Goal: Task Accomplishment & Management: Manage account settings

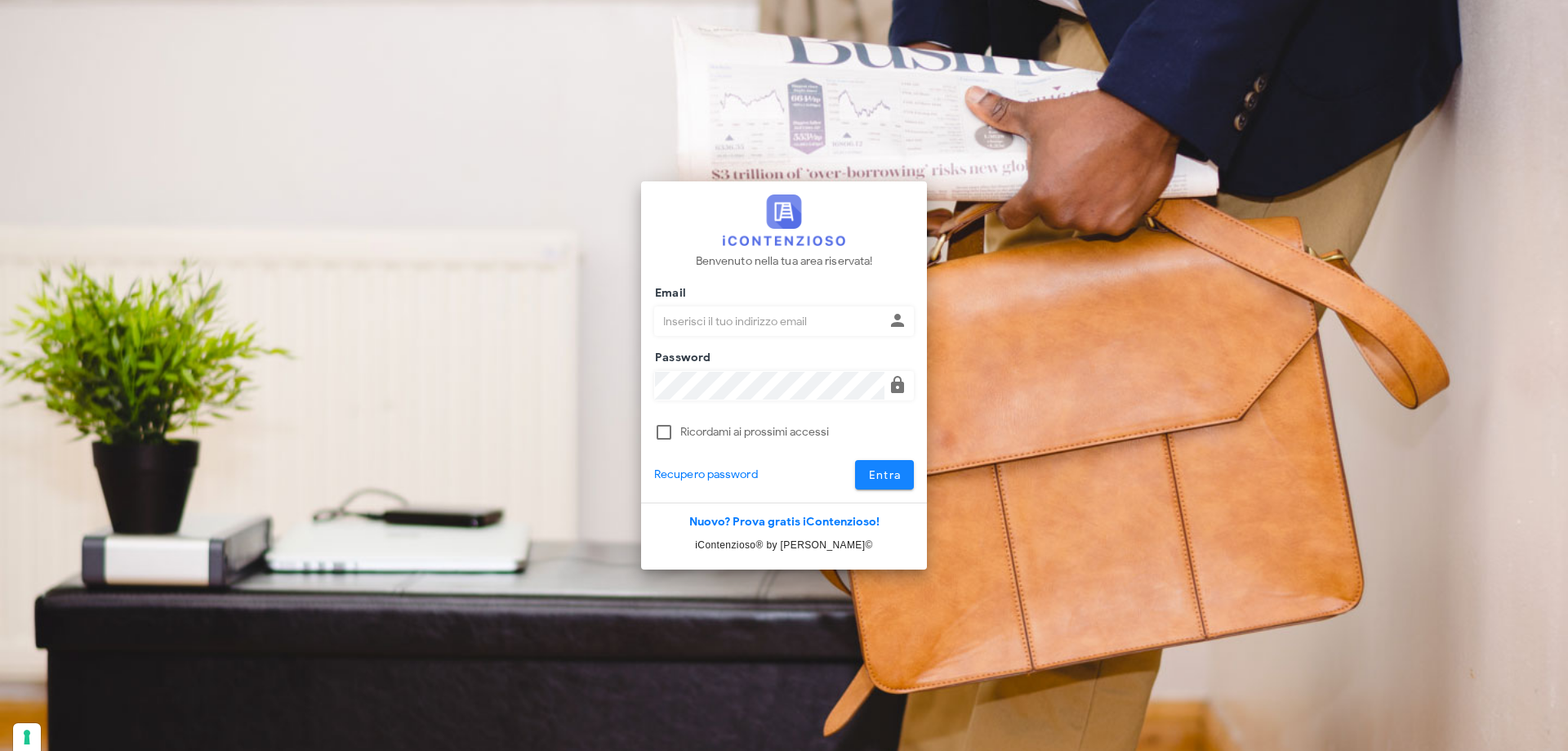
type input "dottbaronegiuseppe@gmail.com"
click at [875, 481] on span "Entra" at bounding box center [885, 475] width 34 height 14
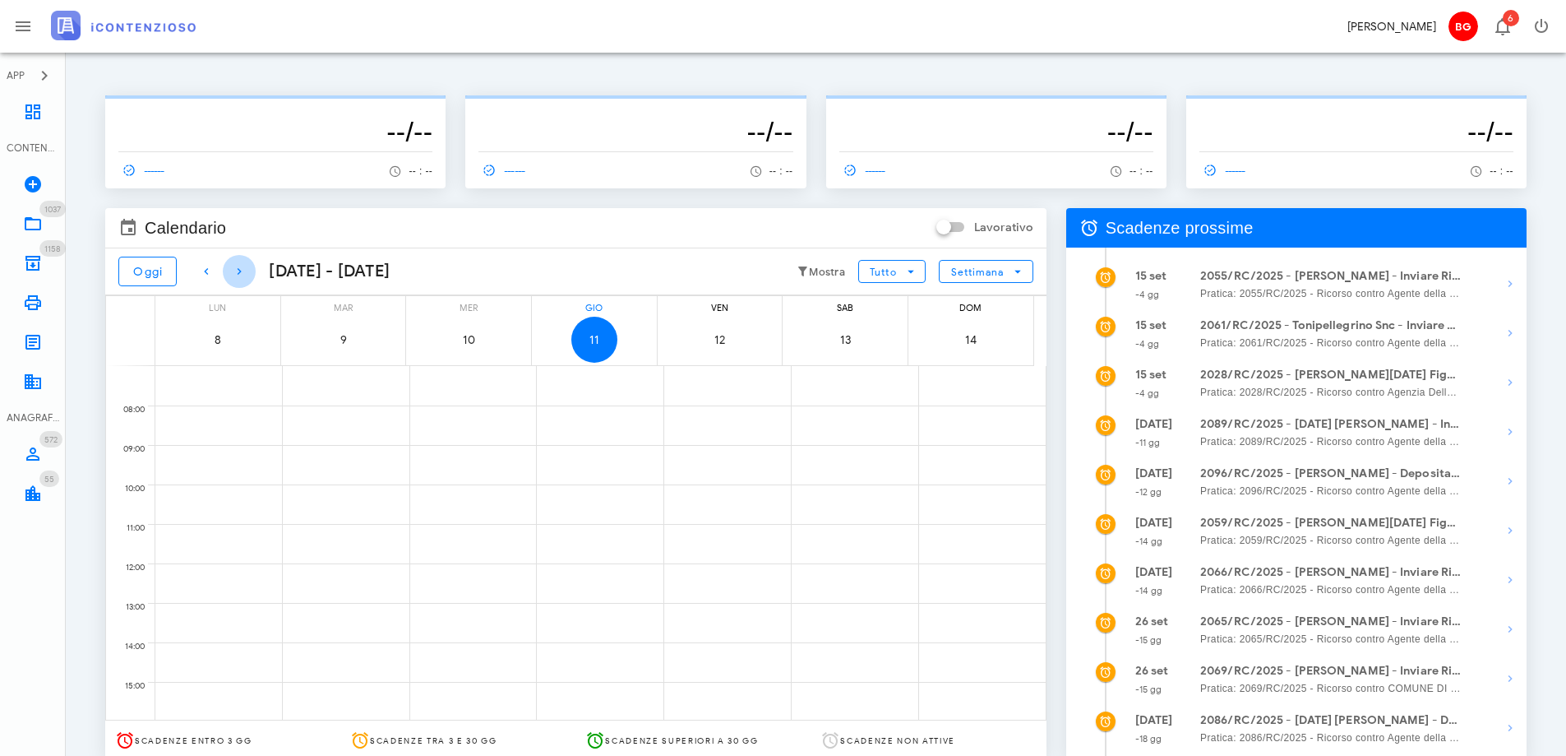
click at [241, 271] on icon "button" at bounding box center [239, 271] width 20 height 20
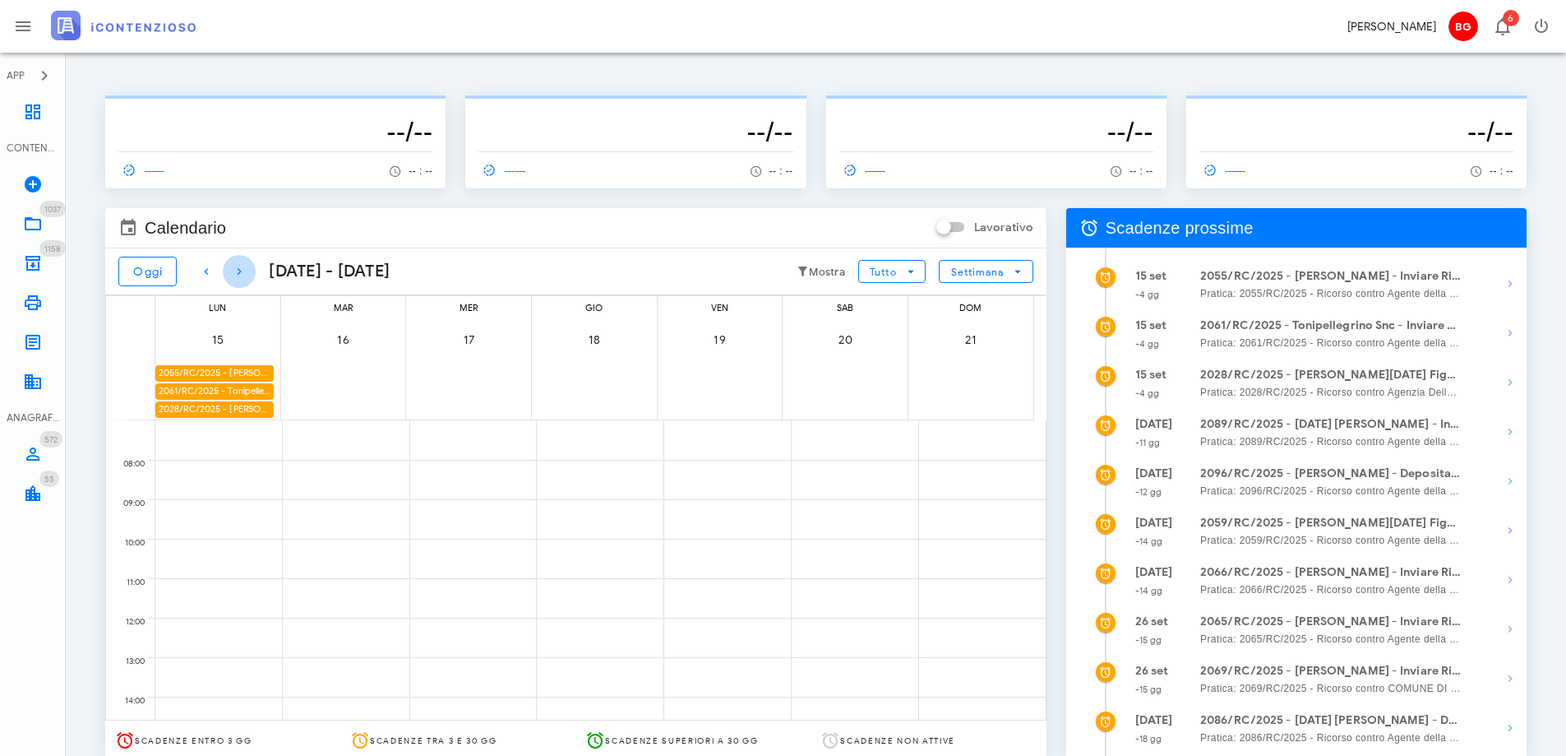
click at [241, 271] on icon "button" at bounding box center [239, 271] width 20 height 20
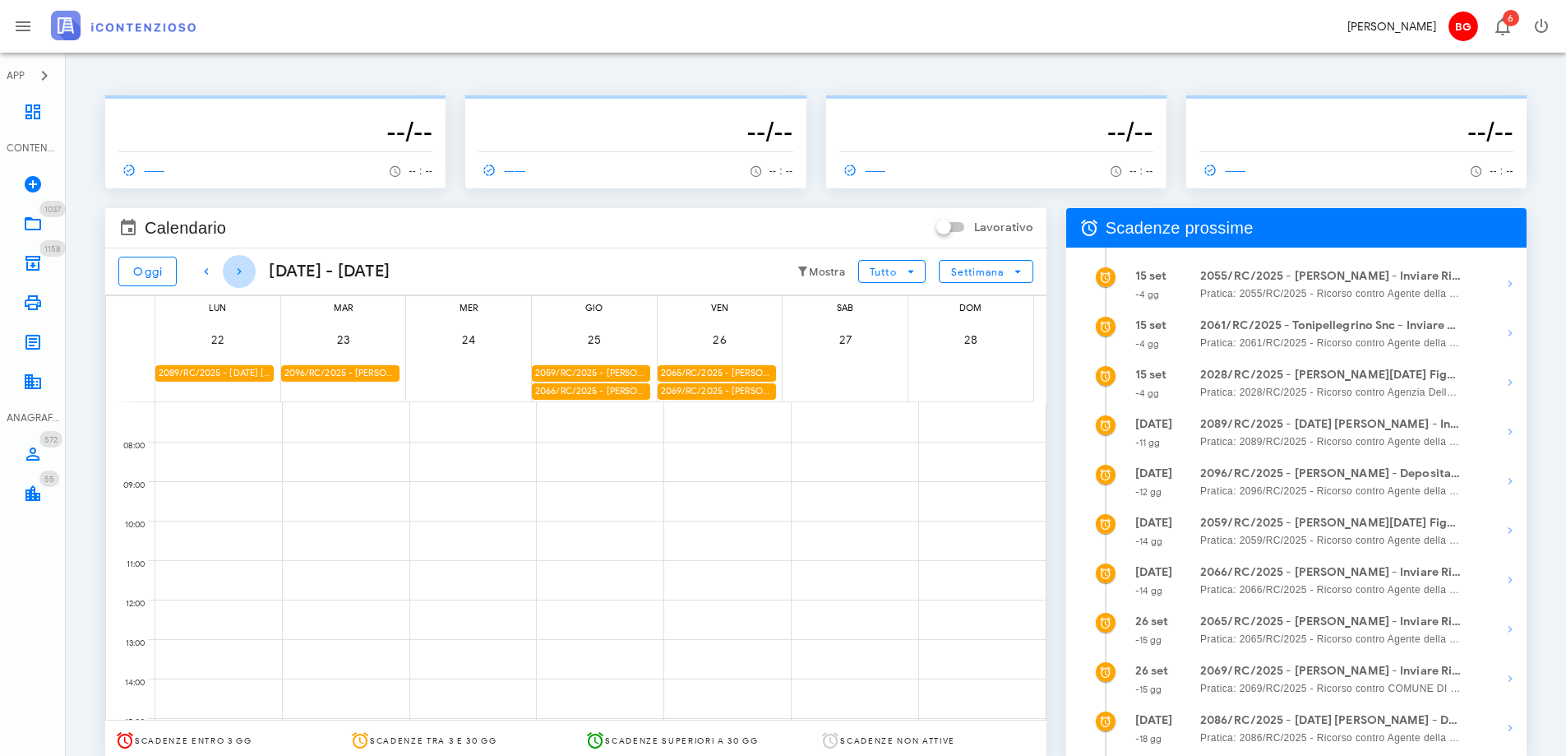
click at [241, 271] on icon "button" at bounding box center [239, 271] width 20 height 20
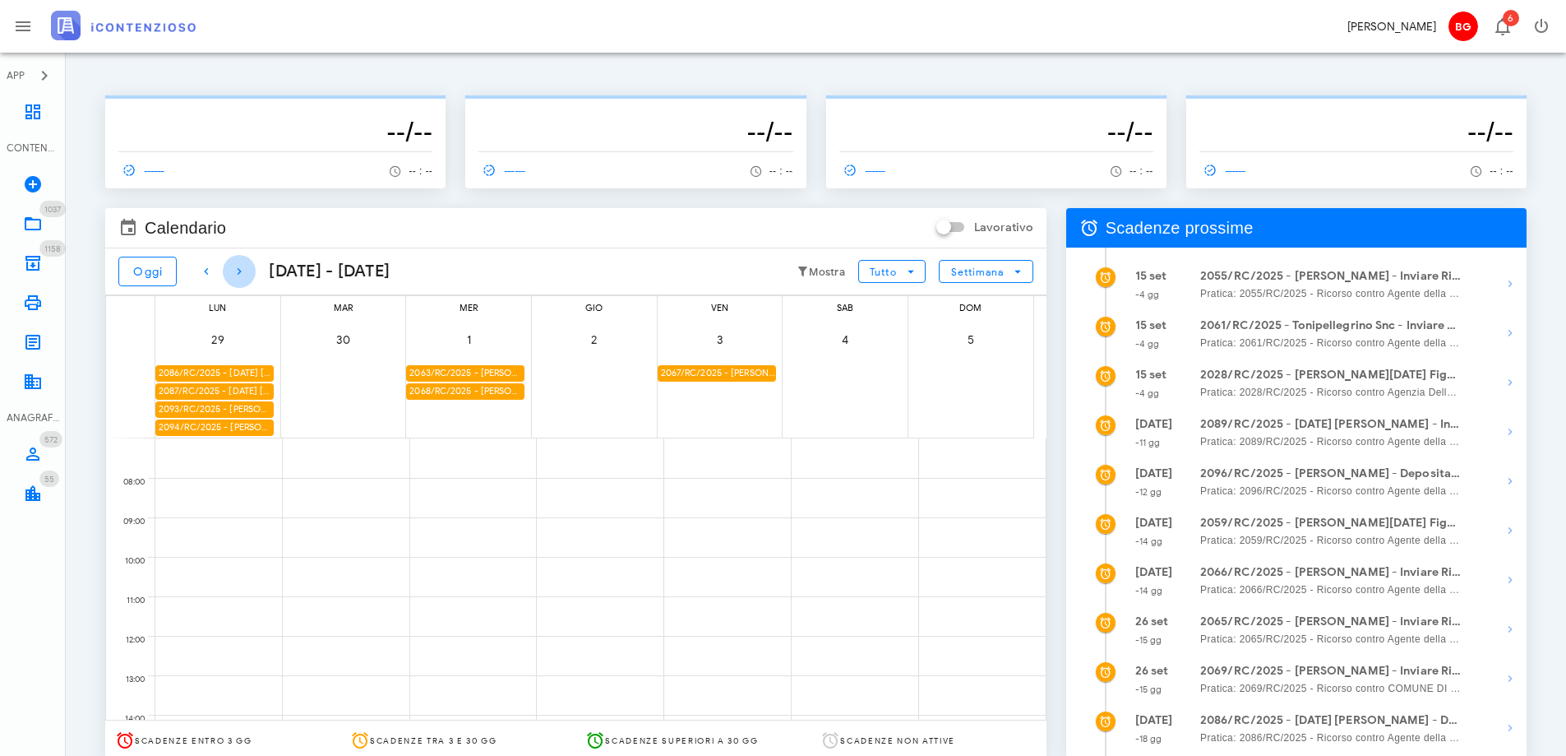
click at [241, 271] on icon "button" at bounding box center [239, 271] width 20 height 20
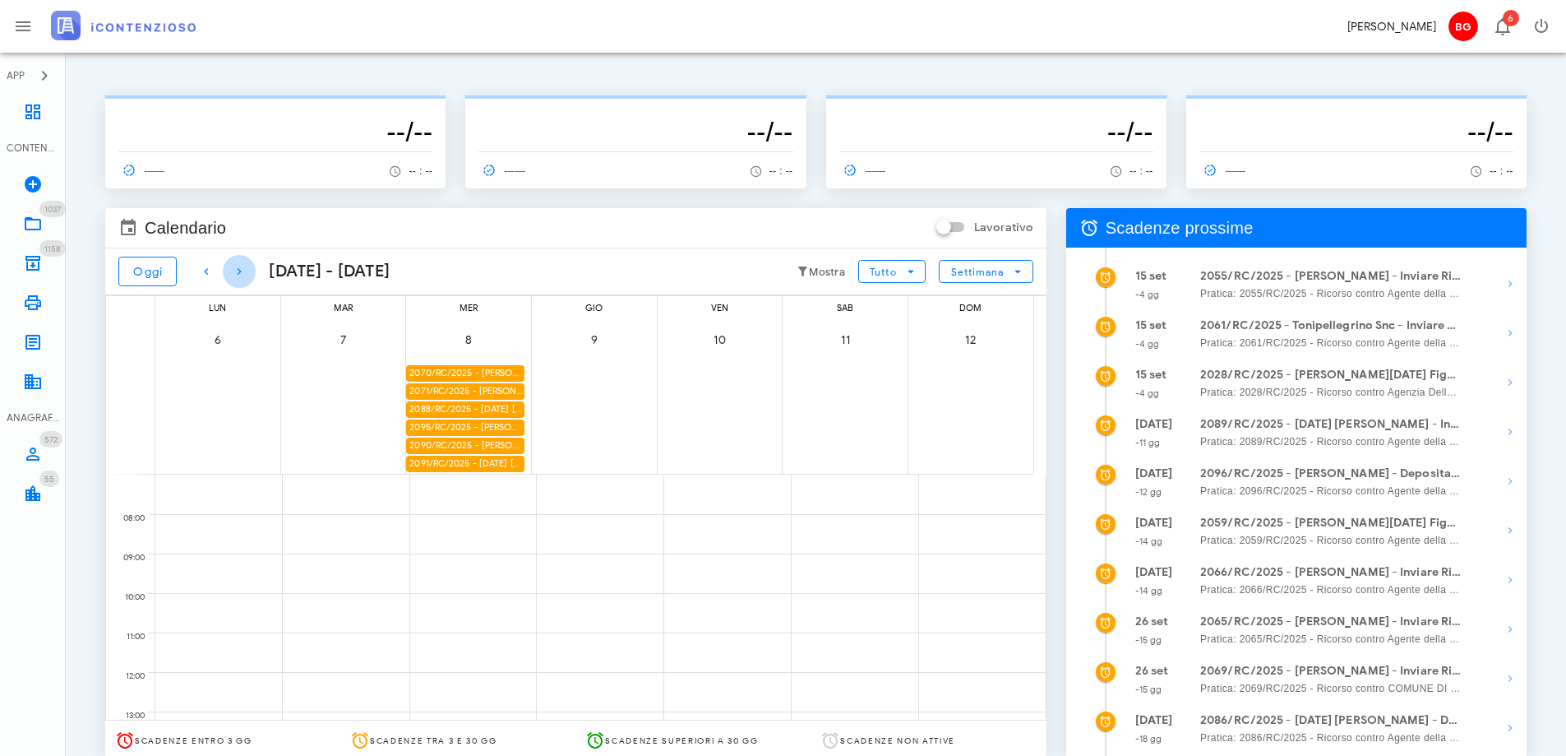
click at [241, 271] on icon "button" at bounding box center [239, 271] width 20 height 20
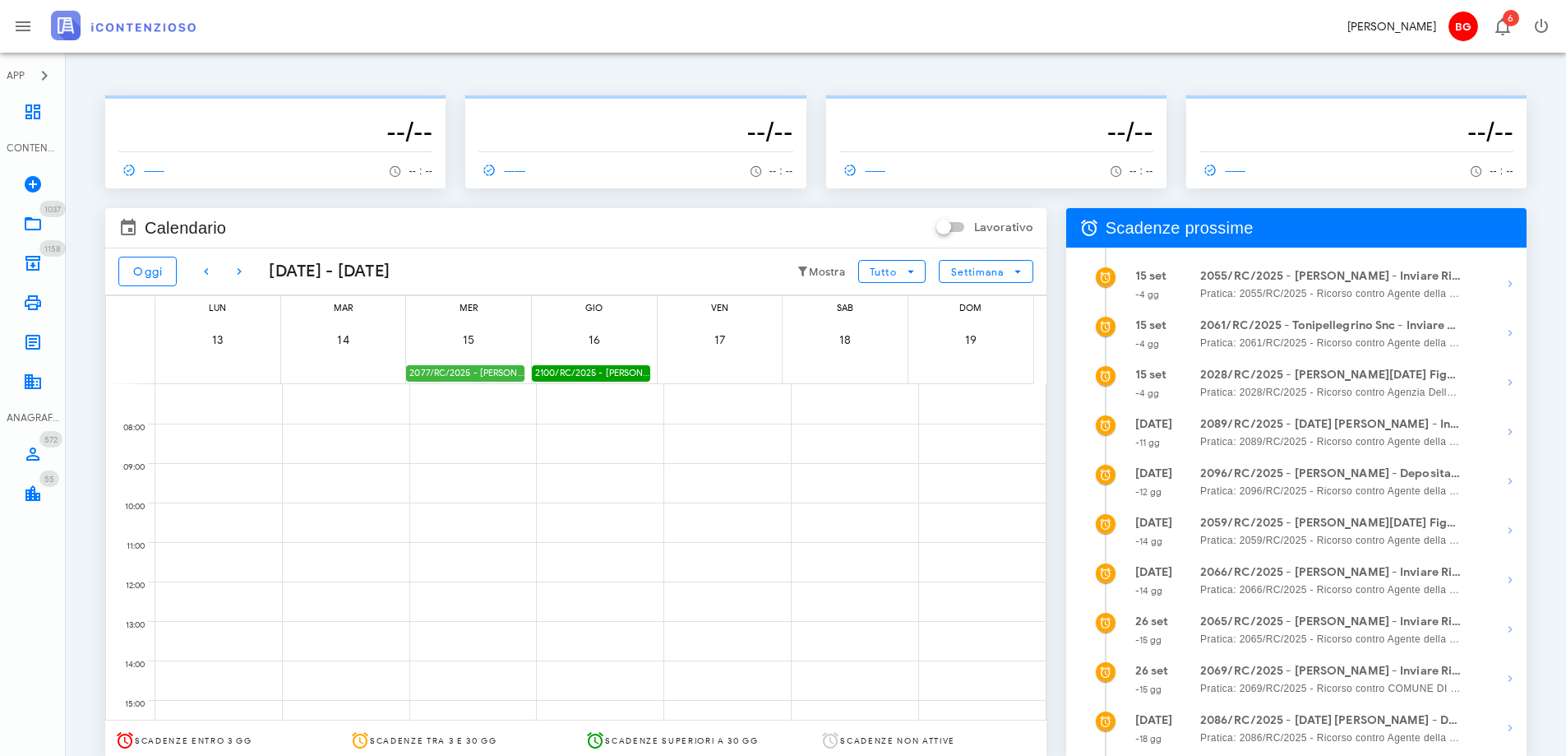
click at [433, 372] on div "2077/RC/2025 - Giorgio Barone - Inviare Ricorso" at bounding box center [465, 373] width 118 height 16
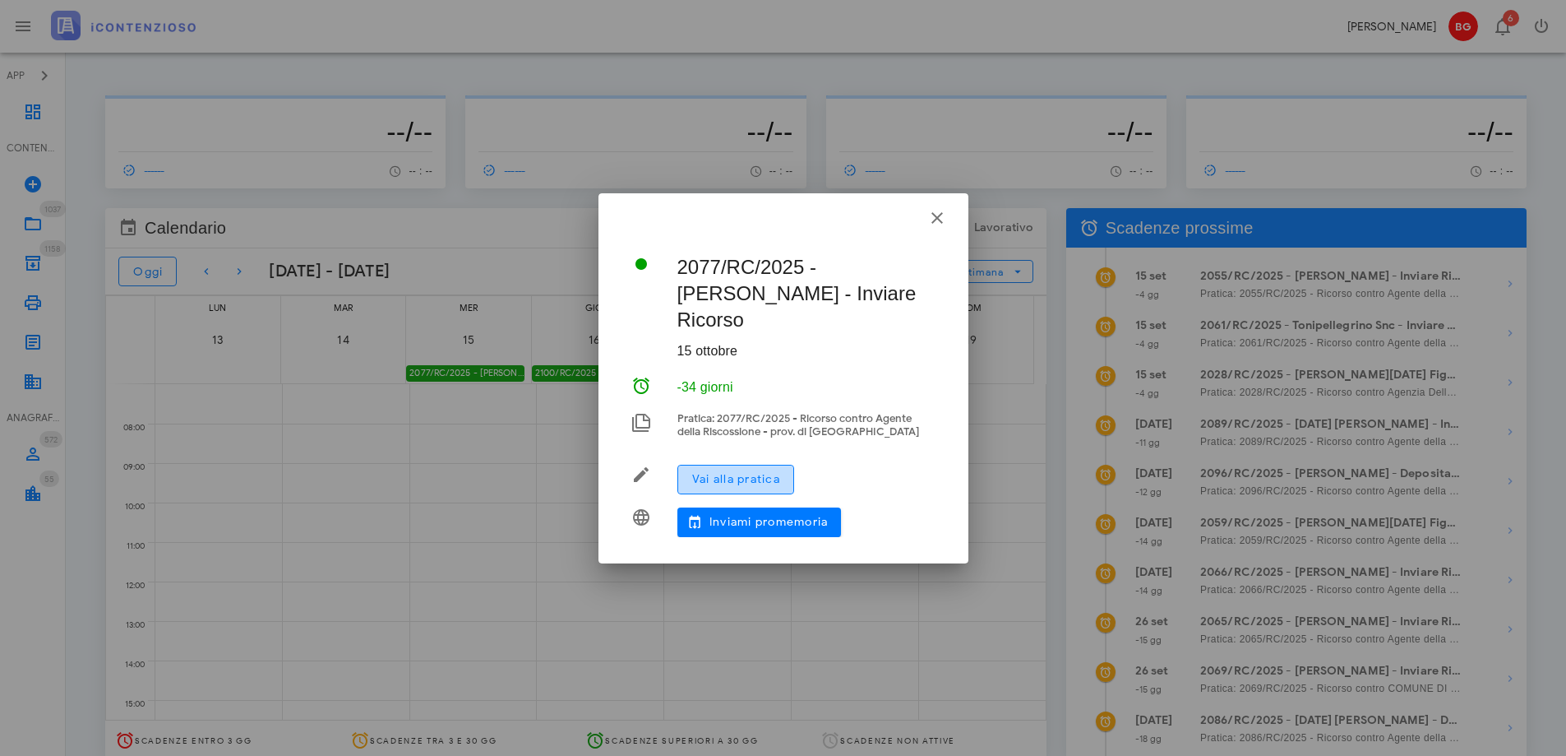
click at [766, 472] on span "Vai alla pratica" at bounding box center [735, 479] width 89 height 14
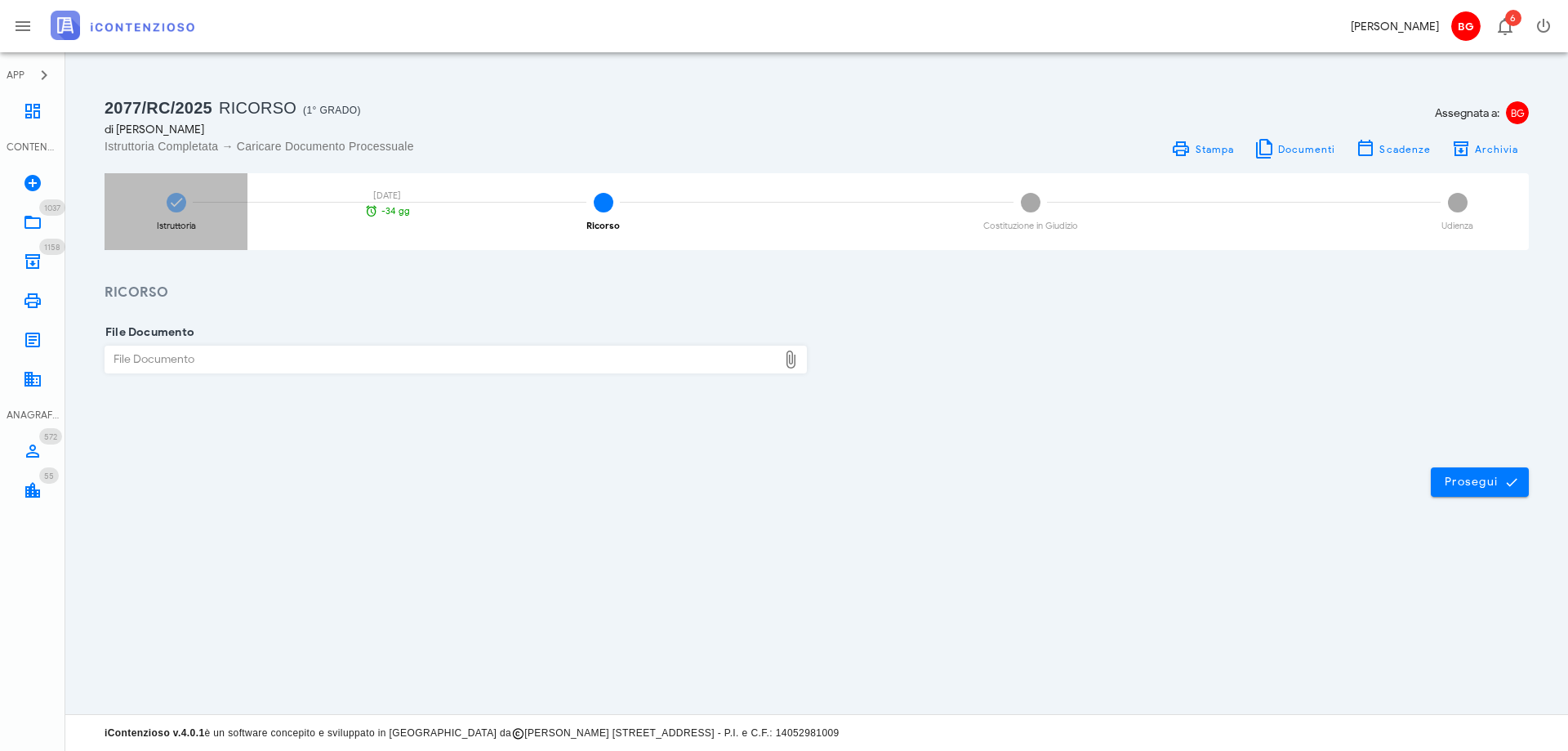
click at [153, 222] on div "Istruttoria [DATE] -34 gg" at bounding box center [176, 211] width 143 height 76
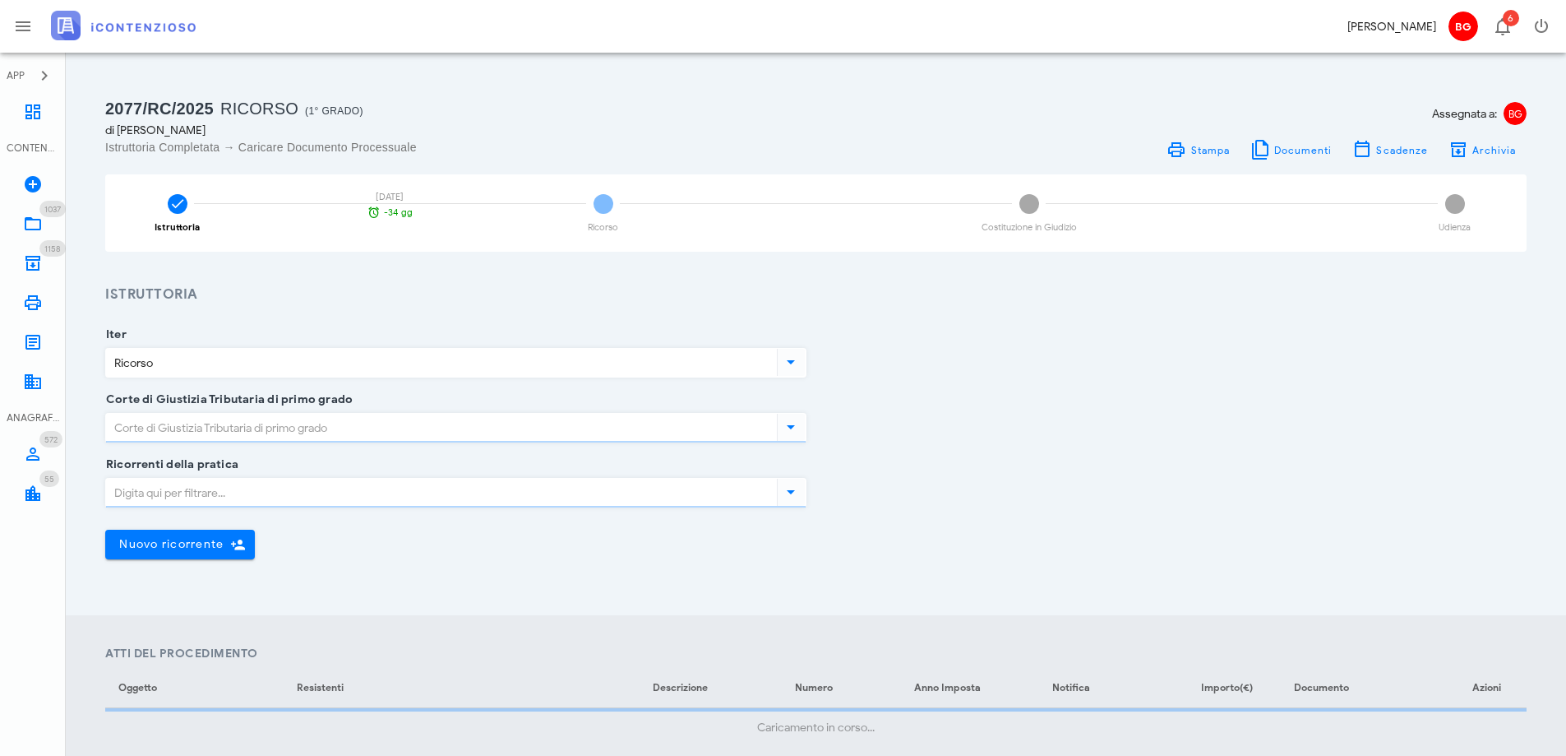
type input "Ragusa"
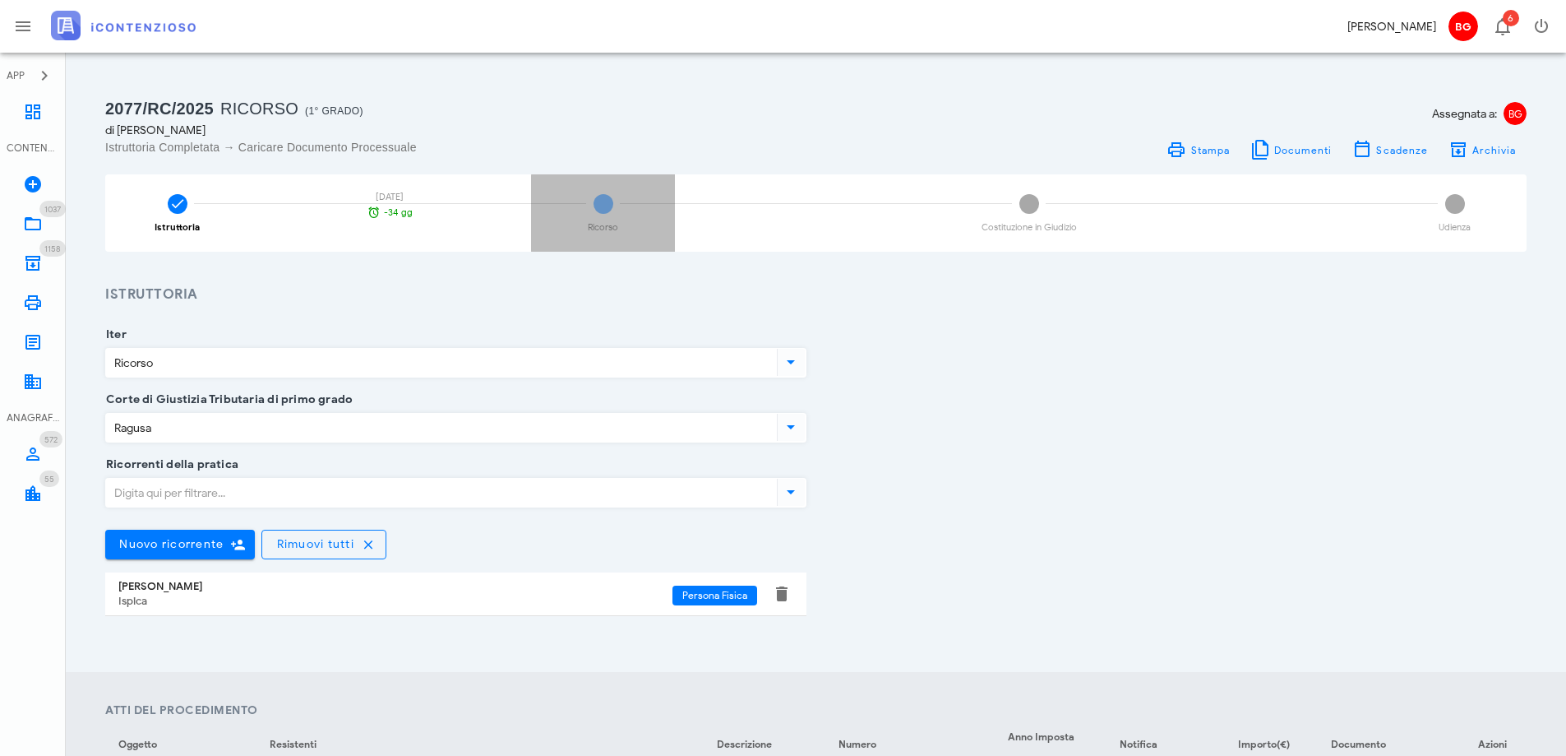
click at [598, 209] on span "2" at bounding box center [604, 204] width 20 height 20
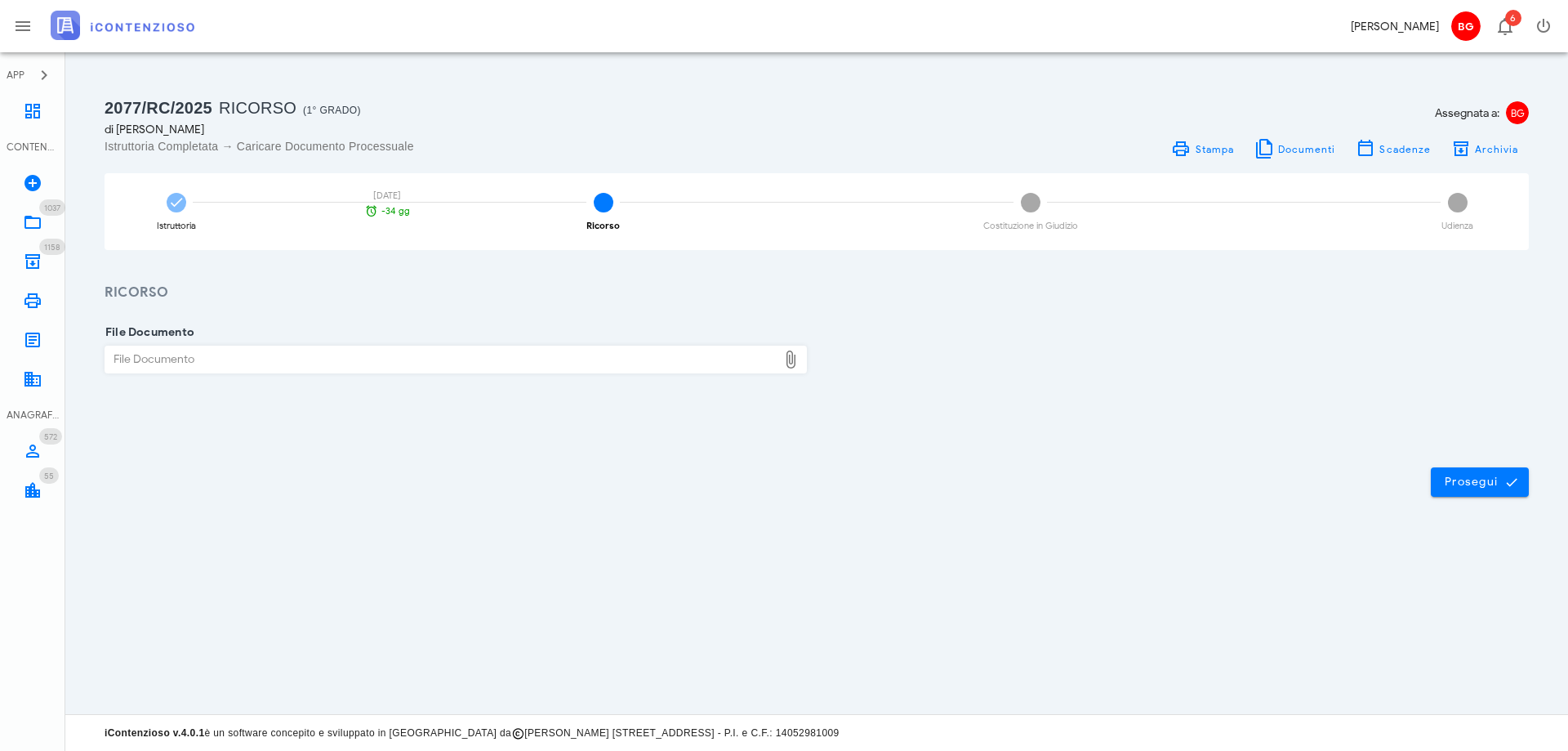
click at [615, 369] on div "File Documento" at bounding box center [441, 360] width 673 height 26
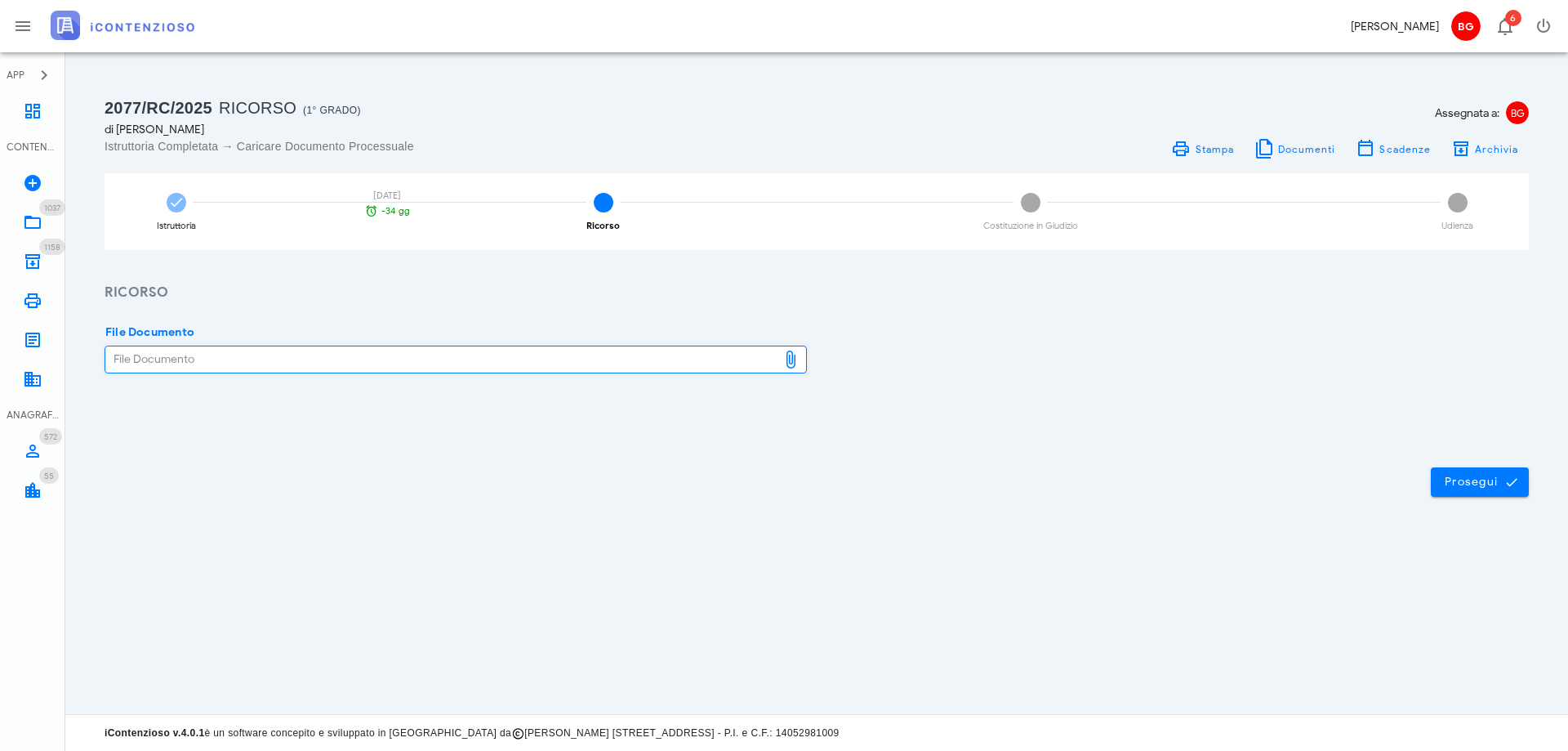
click at [627, 356] on div "File Documento" at bounding box center [441, 360] width 673 height 26
type input "C:\fakepath\sgravio barone giorgio.pdf"
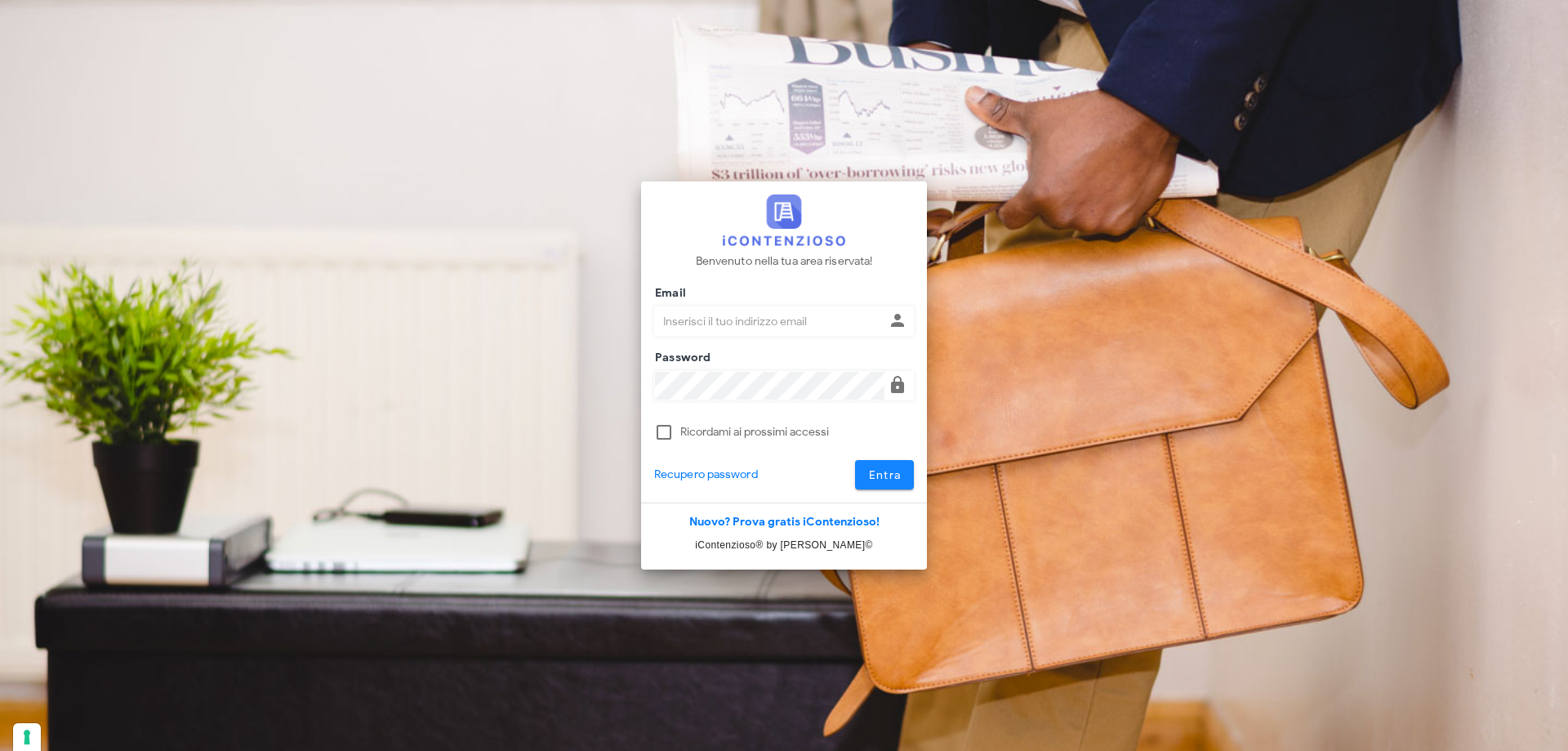
type input "dottbaronegiuseppe@gmail.com"
click at [873, 470] on span "Entra" at bounding box center [885, 475] width 34 height 14
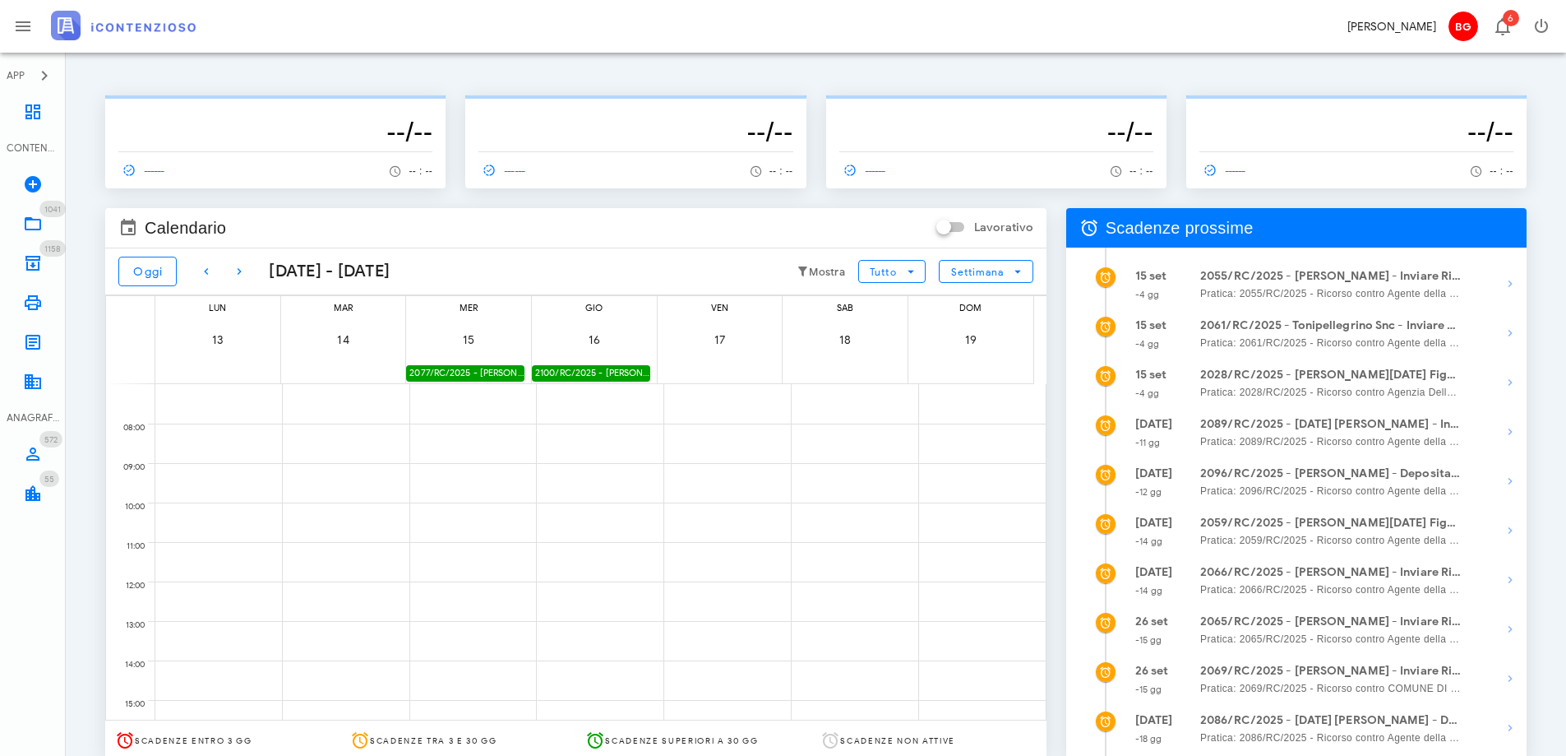
click at [477, 377] on div "2077/RC/2025 - [PERSON_NAME] - Inviare Ricorso" at bounding box center [465, 373] width 118 height 16
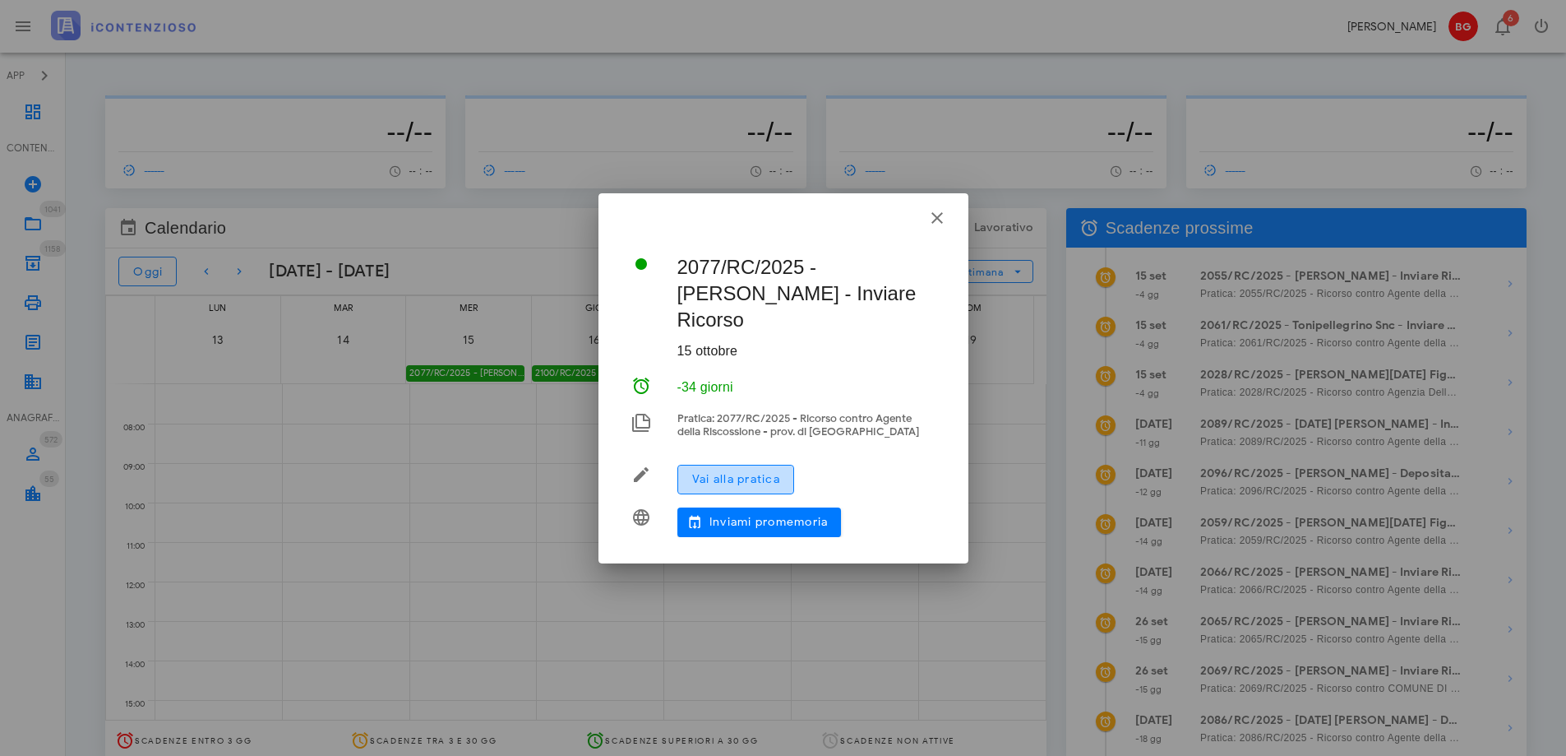
click at [767, 465] on button "Vai alla pratica" at bounding box center [735, 480] width 117 height 30
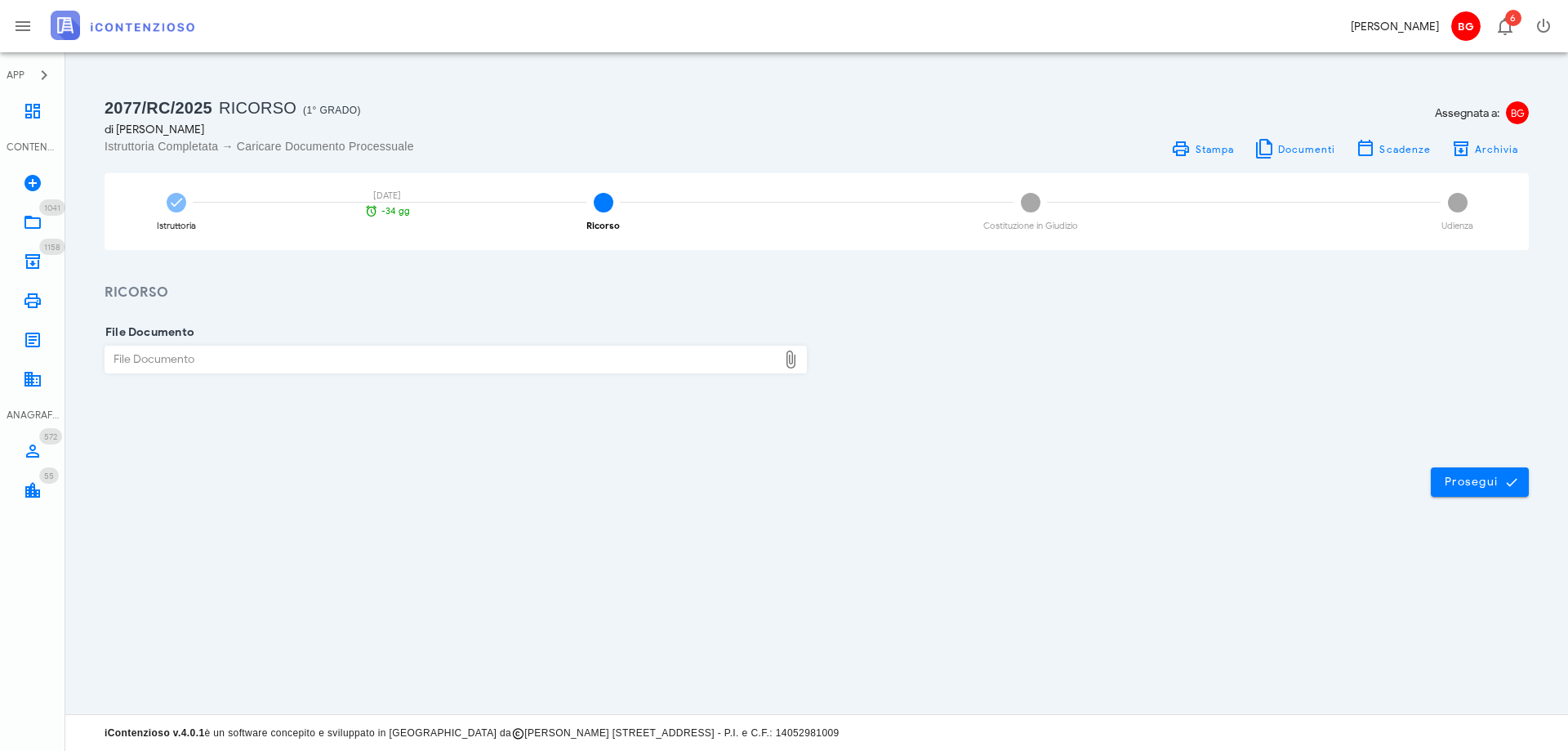
click at [441, 356] on div "File Documento" at bounding box center [441, 360] width 673 height 26
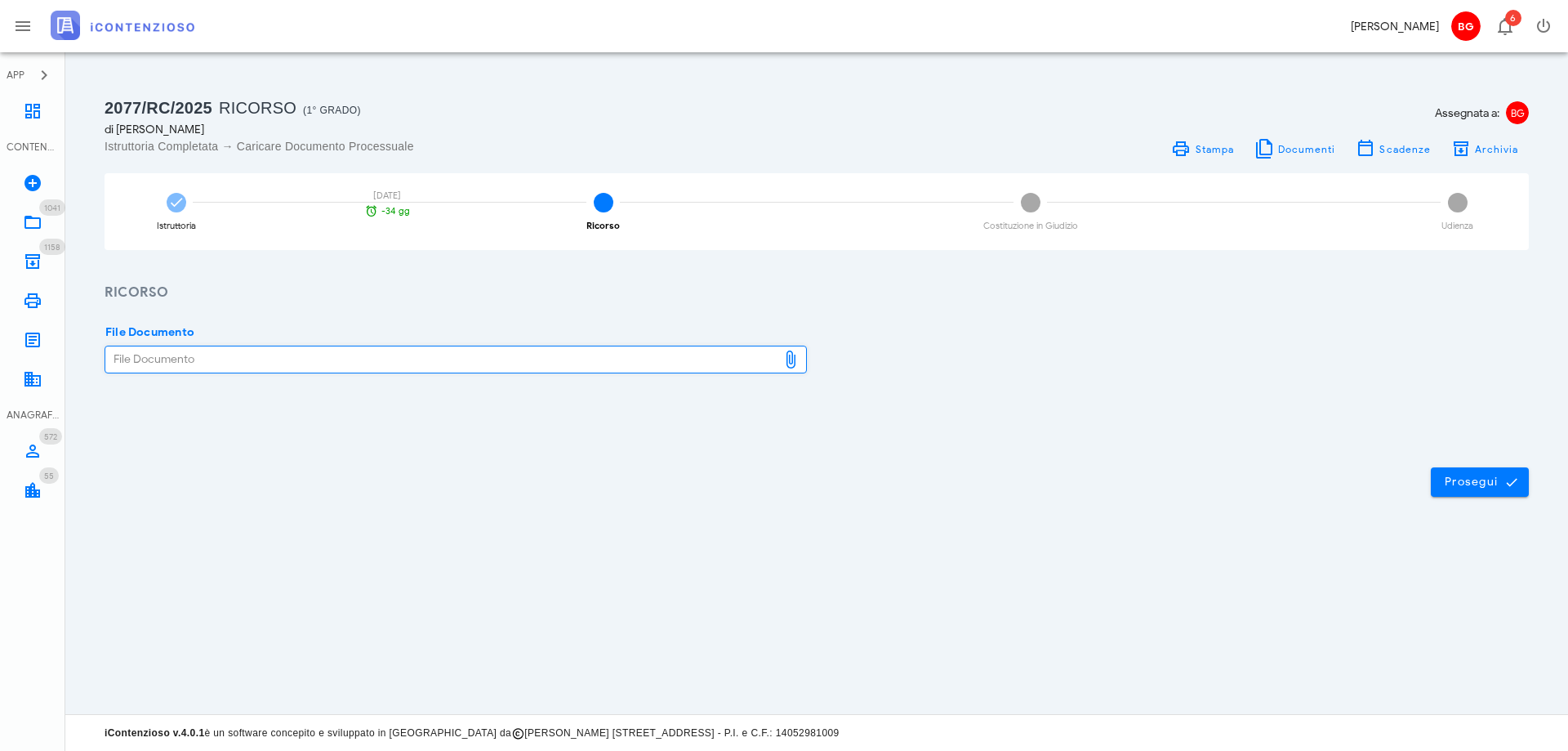
type input "C:\fakepath\sgravio barone giorgio.pdf"
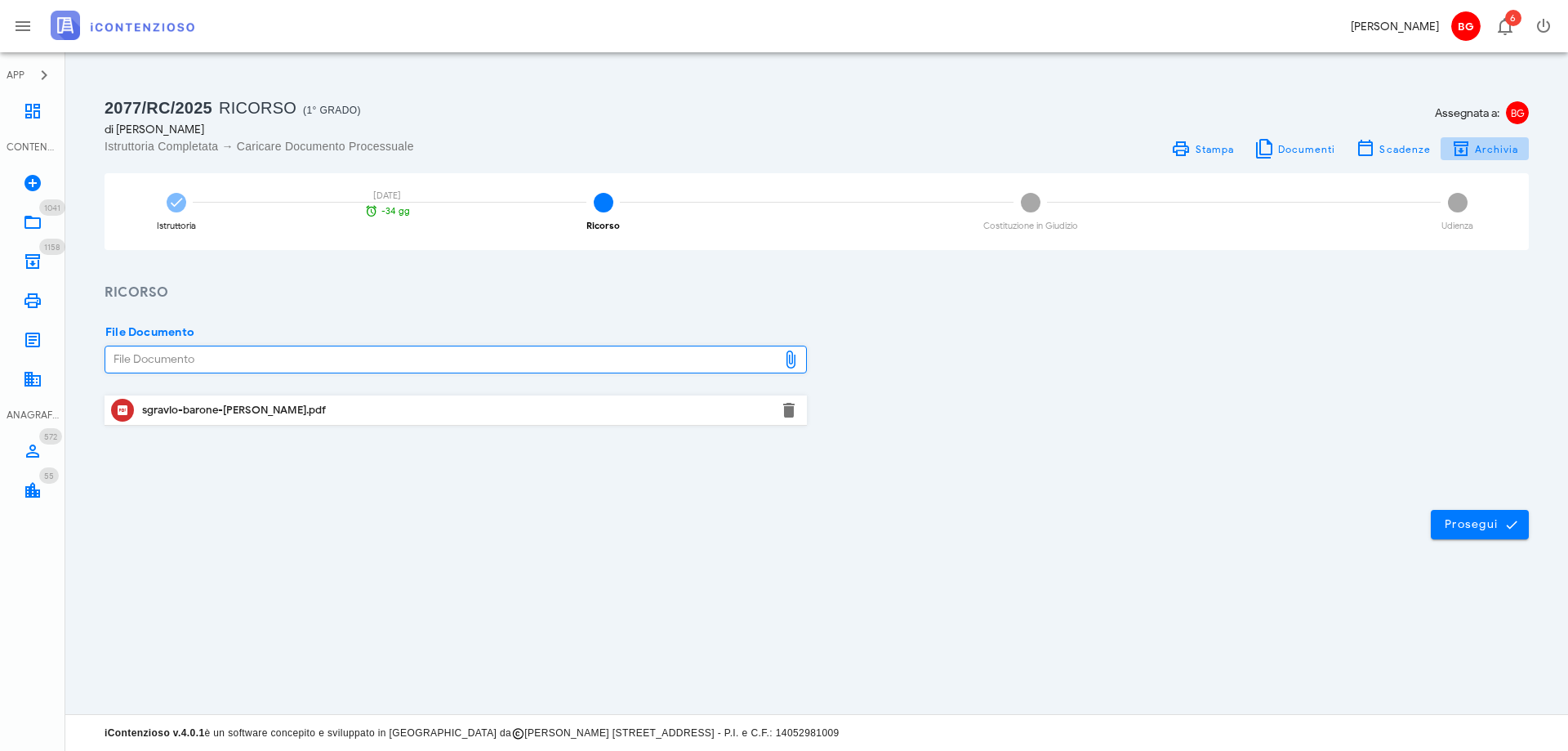
click at [1490, 154] on span "Archivia" at bounding box center [1496, 149] width 45 height 12
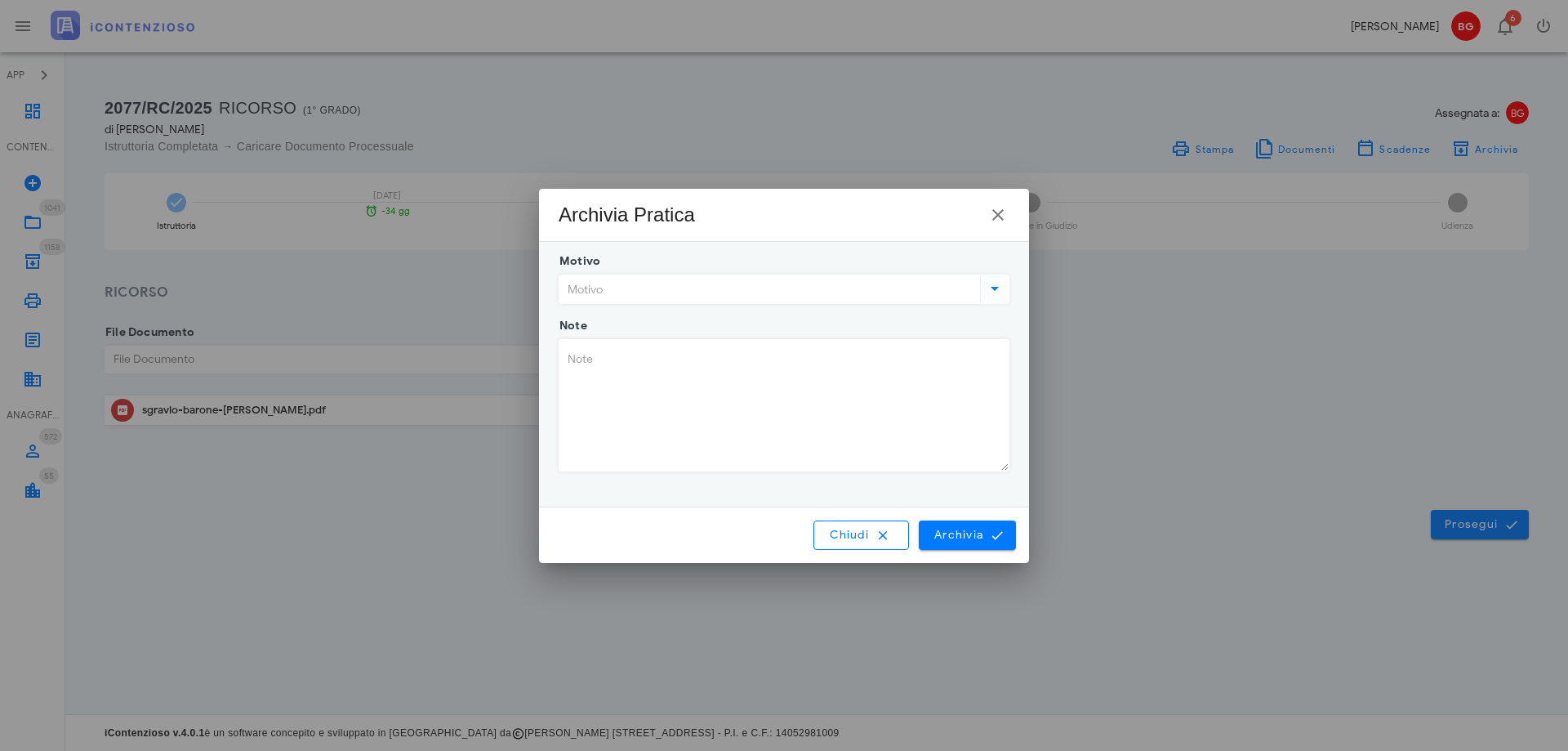
click at [815, 291] on input "Motivo" at bounding box center [768, 289] width 417 height 28
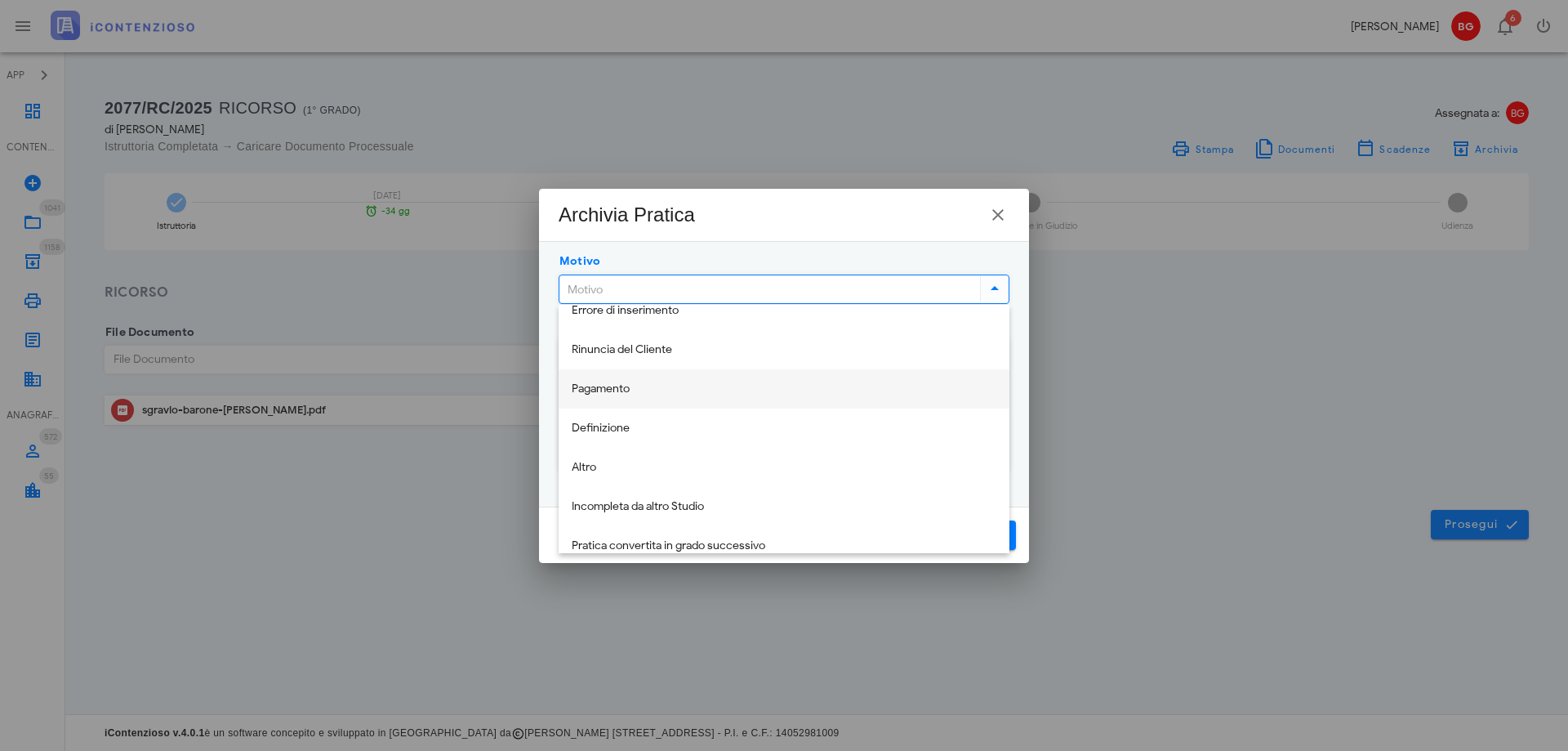
scroll to position [39, 0]
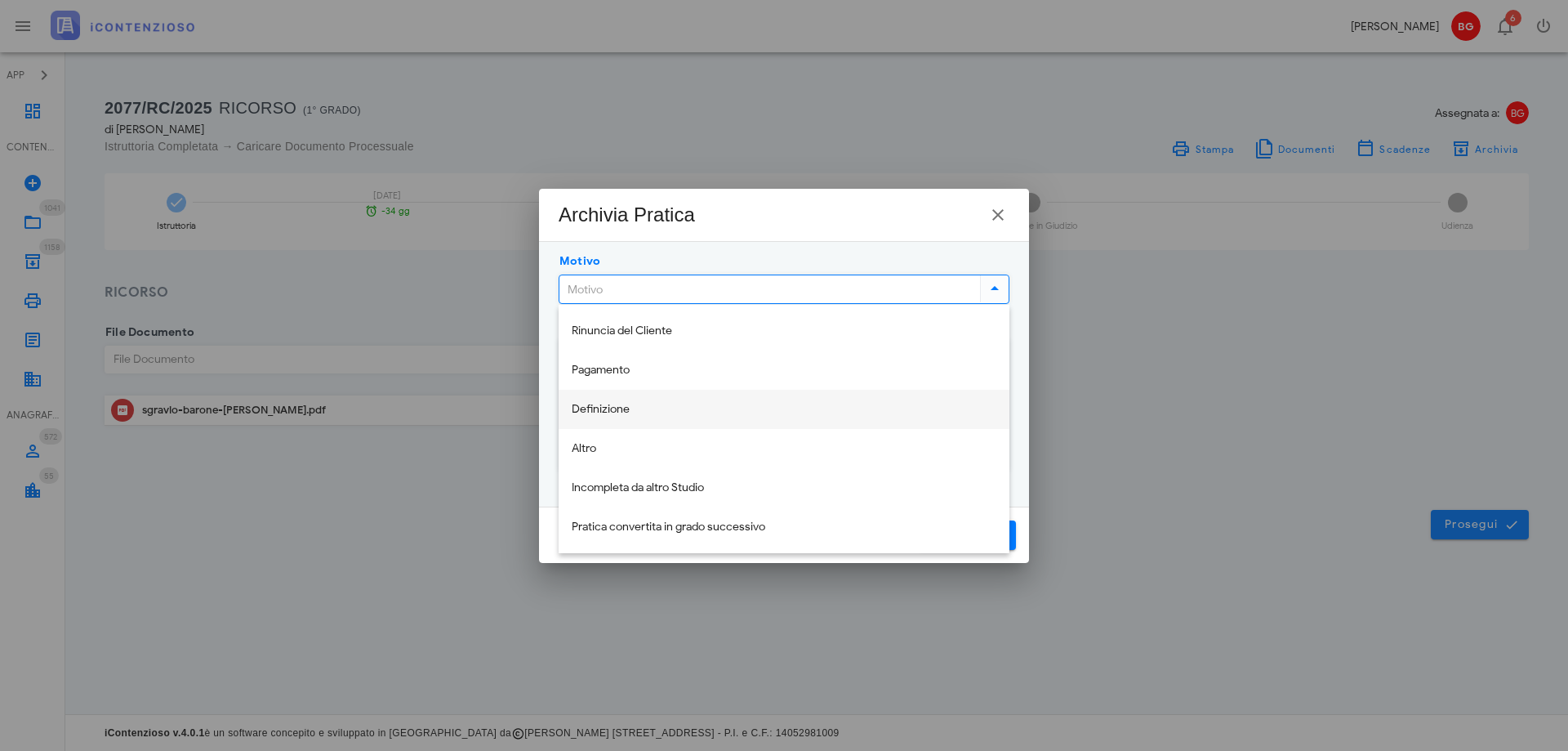
click at [717, 406] on div "Definizione" at bounding box center [784, 409] width 425 height 14
type input "Definizione"
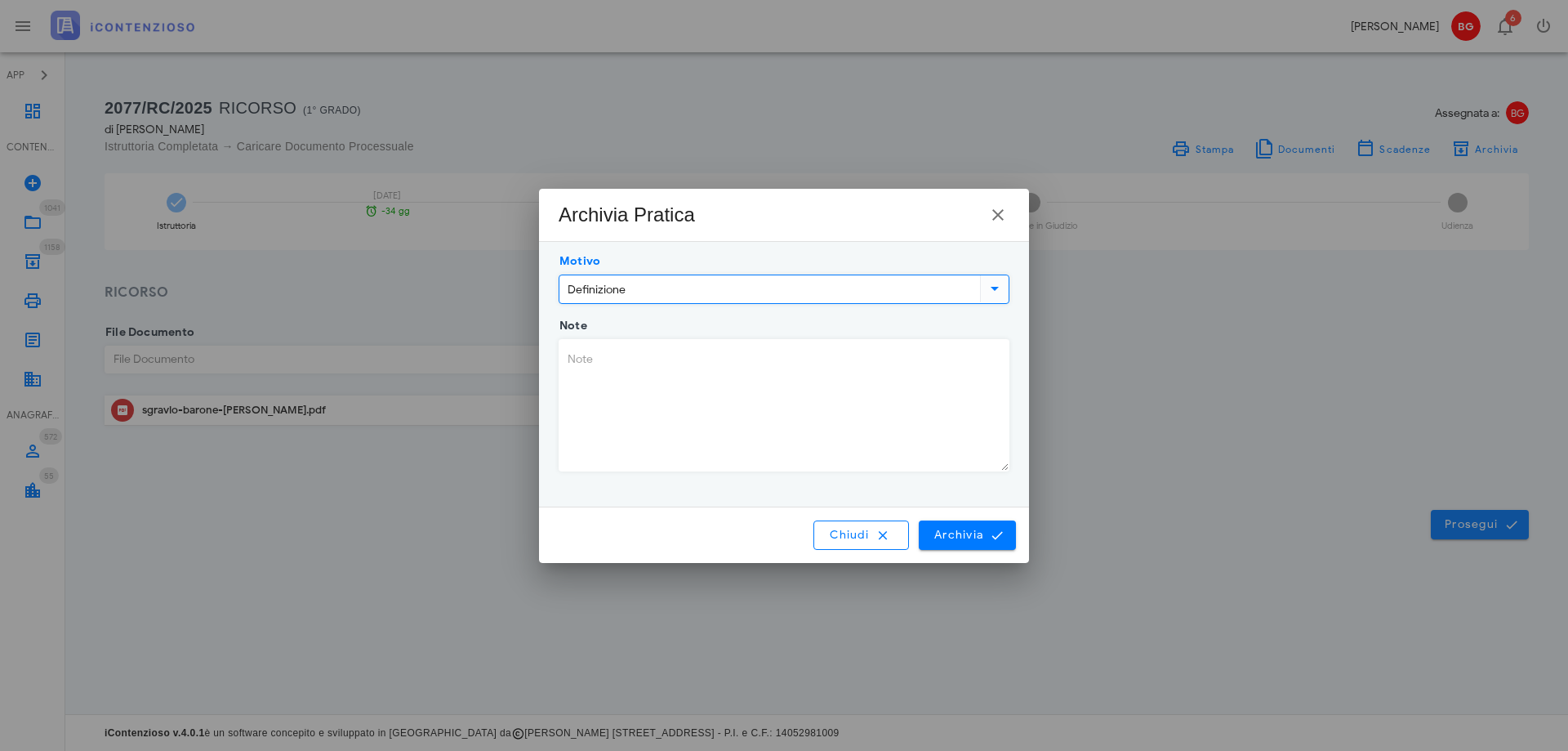
click at [717, 406] on textarea "Note" at bounding box center [784, 405] width 449 height 131
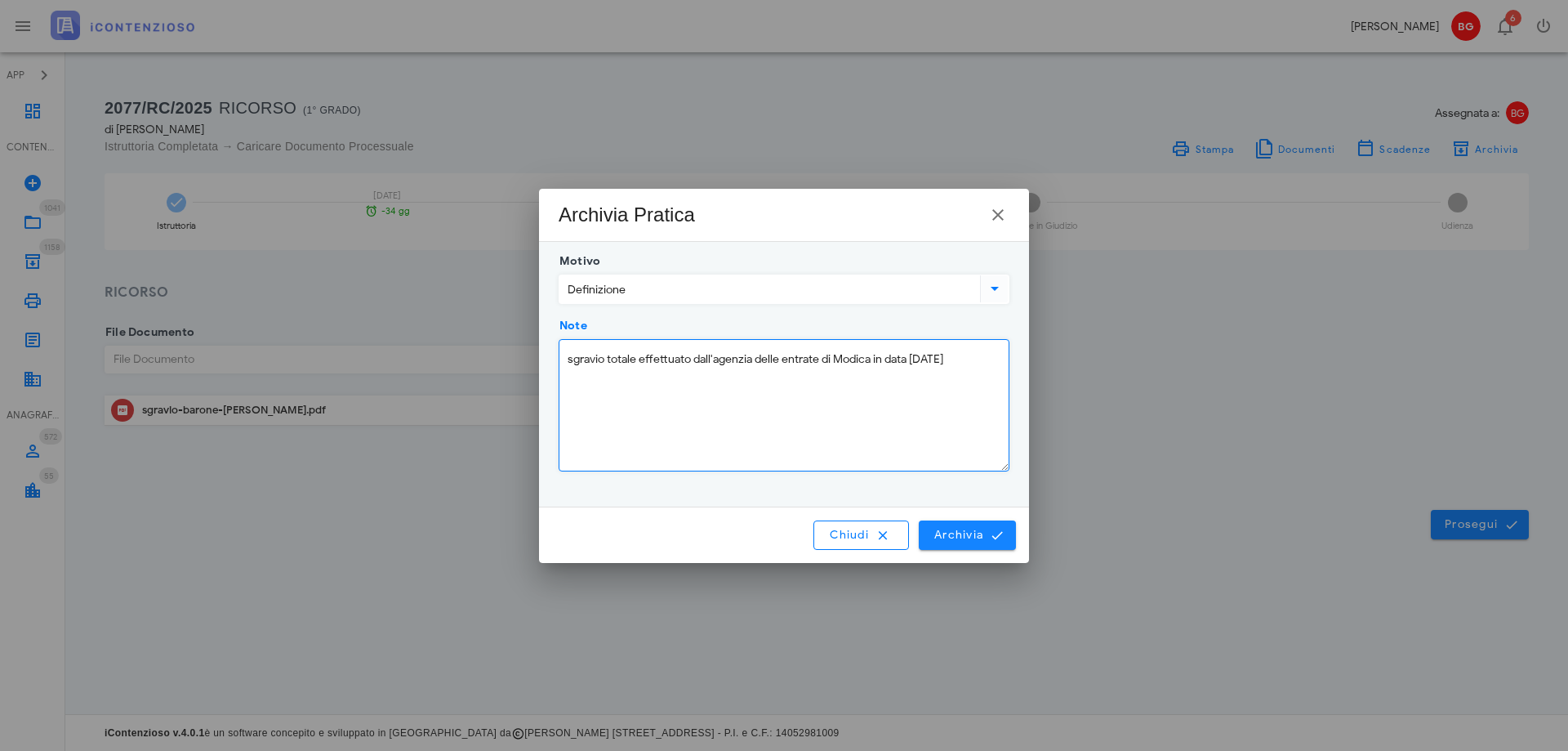
type textarea "sgravio totale effettuato dall'agenzia delle entrate di Modica in data 10/09/20…"
click at [970, 534] on span "Archivia" at bounding box center [968, 534] width 68 height 15
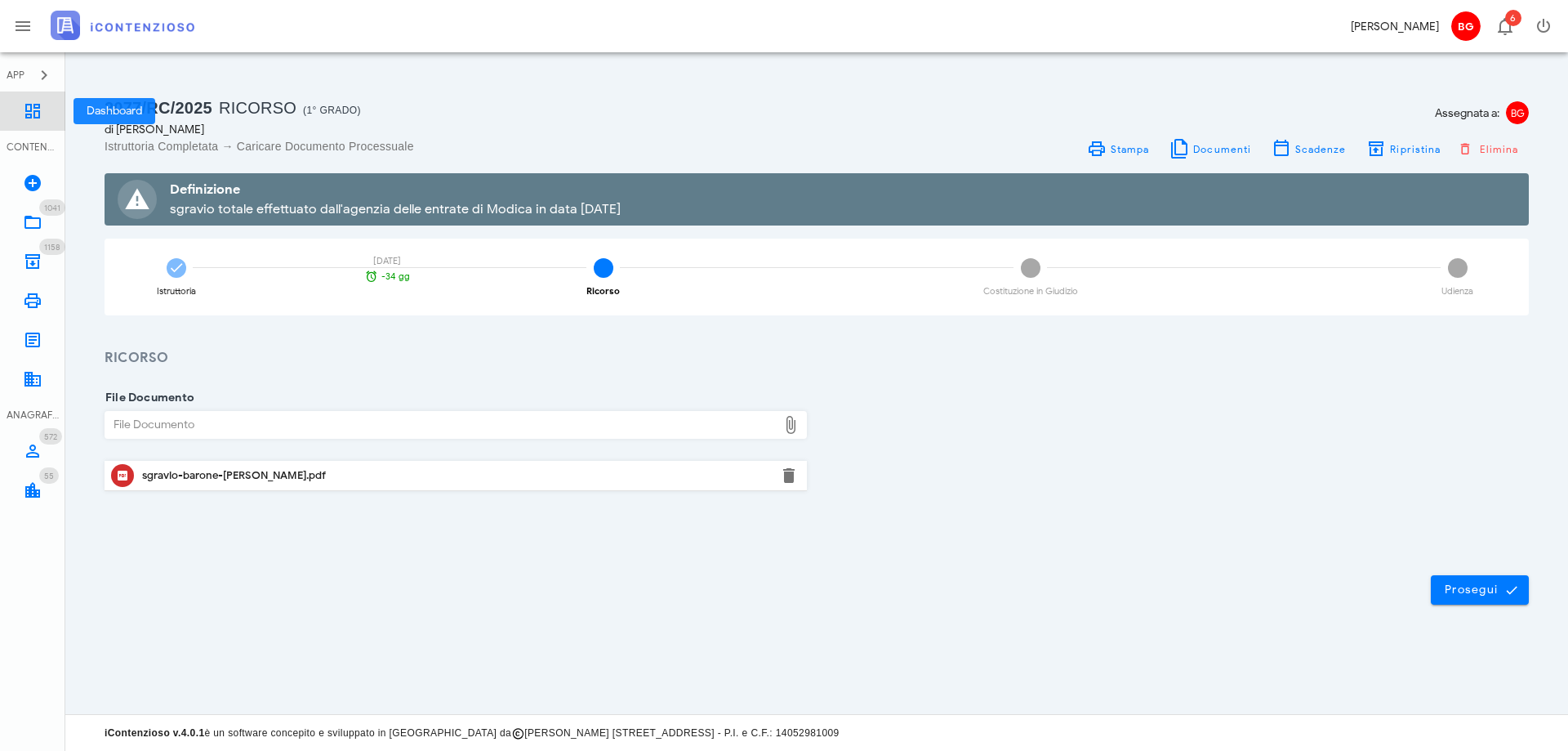
click at [54, 103] on link "Dashboard" at bounding box center [33, 110] width 66 height 39
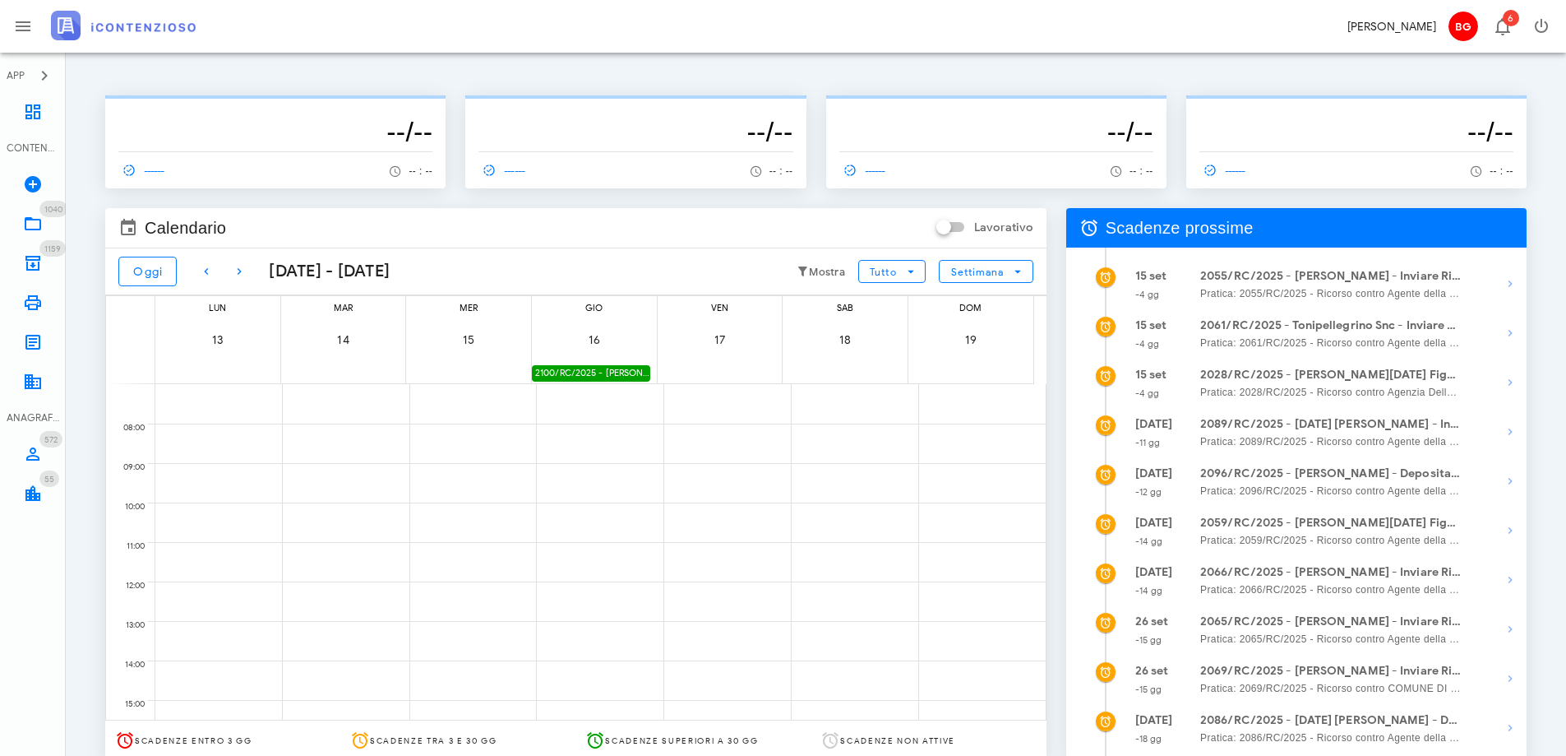
click at [1058, 358] on div "Scadenze prossime [DATE] -4 gg 2055/RC/2025 - [PERSON_NAME] - Inviare Ricorso P…" at bounding box center [1296, 494] width 480 height 592
click at [132, 284] on button "Oggi" at bounding box center [147, 272] width 58 height 30
click at [244, 274] on icon "button" at bounding box center [239, 271] width 20 height 20
click at [243, 373] on div "2055/RC/2025 - Rinaldo Pisana - Inviare Ricorso" at bounding box center [214, 373] width 118 height 16
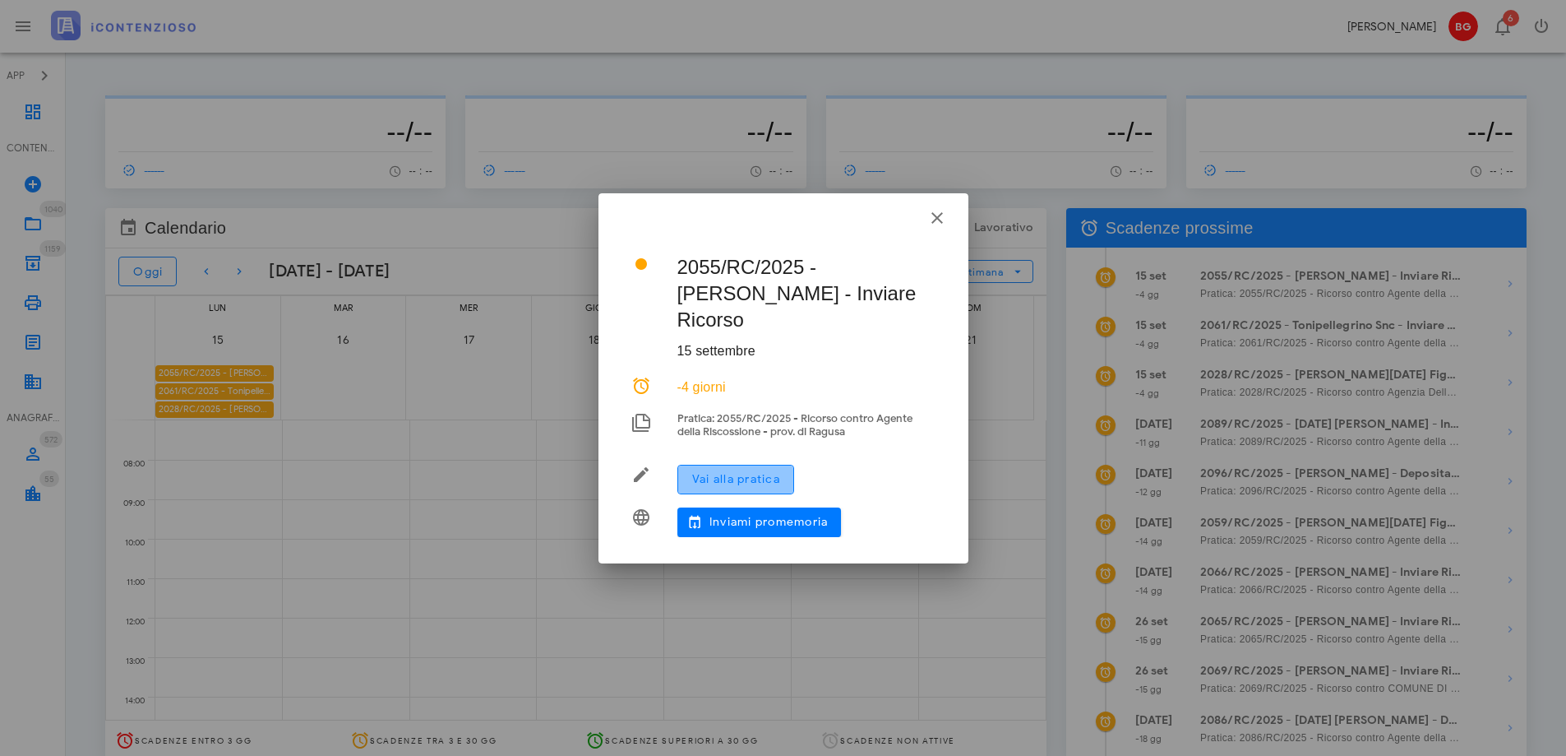
click at [715, 472] on span "Vai alla pratica" at bounding box center [735, 479] width 89 height 14
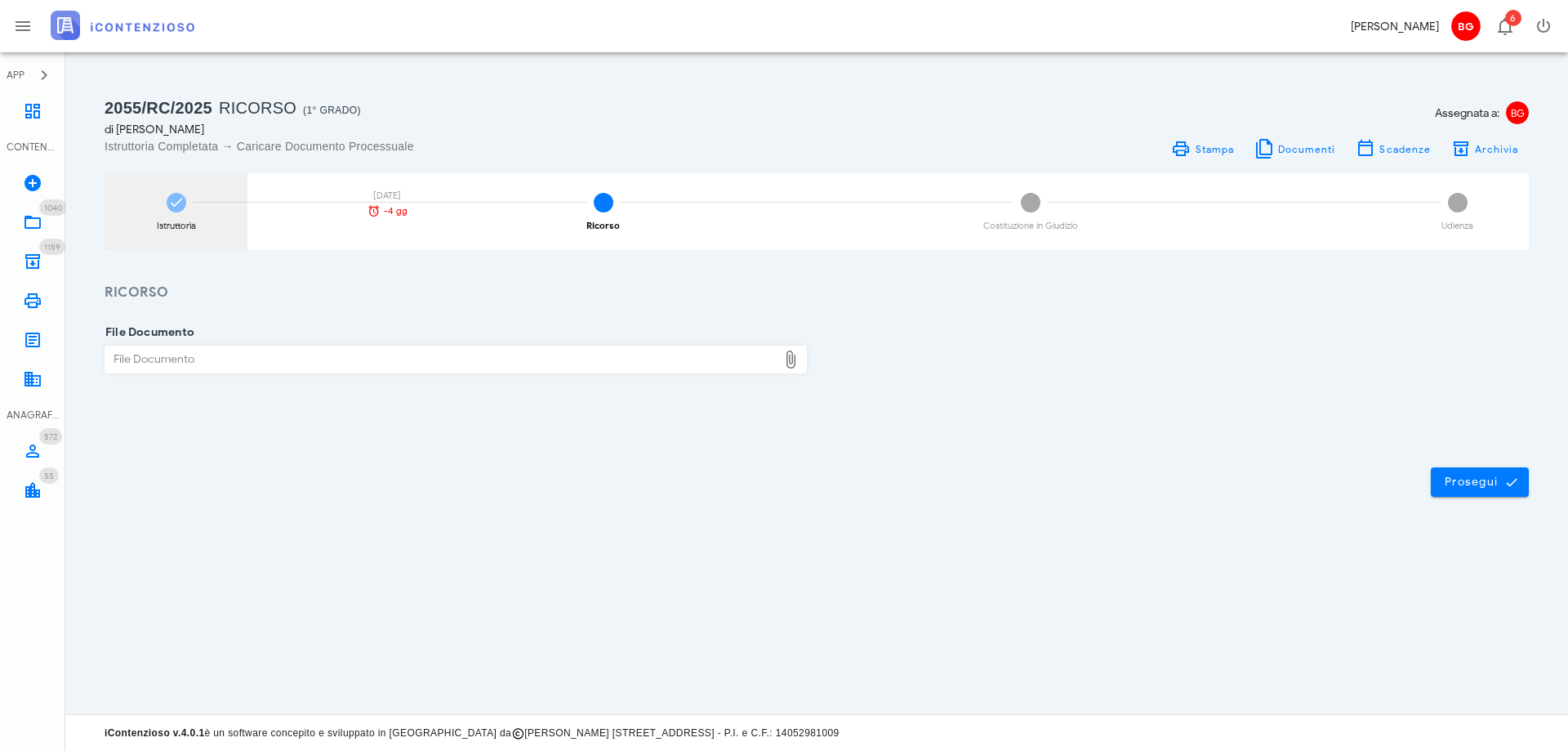
click at [193, 225] on div "Istruttoria" at bounding box center [176, 225] width 39 height 9
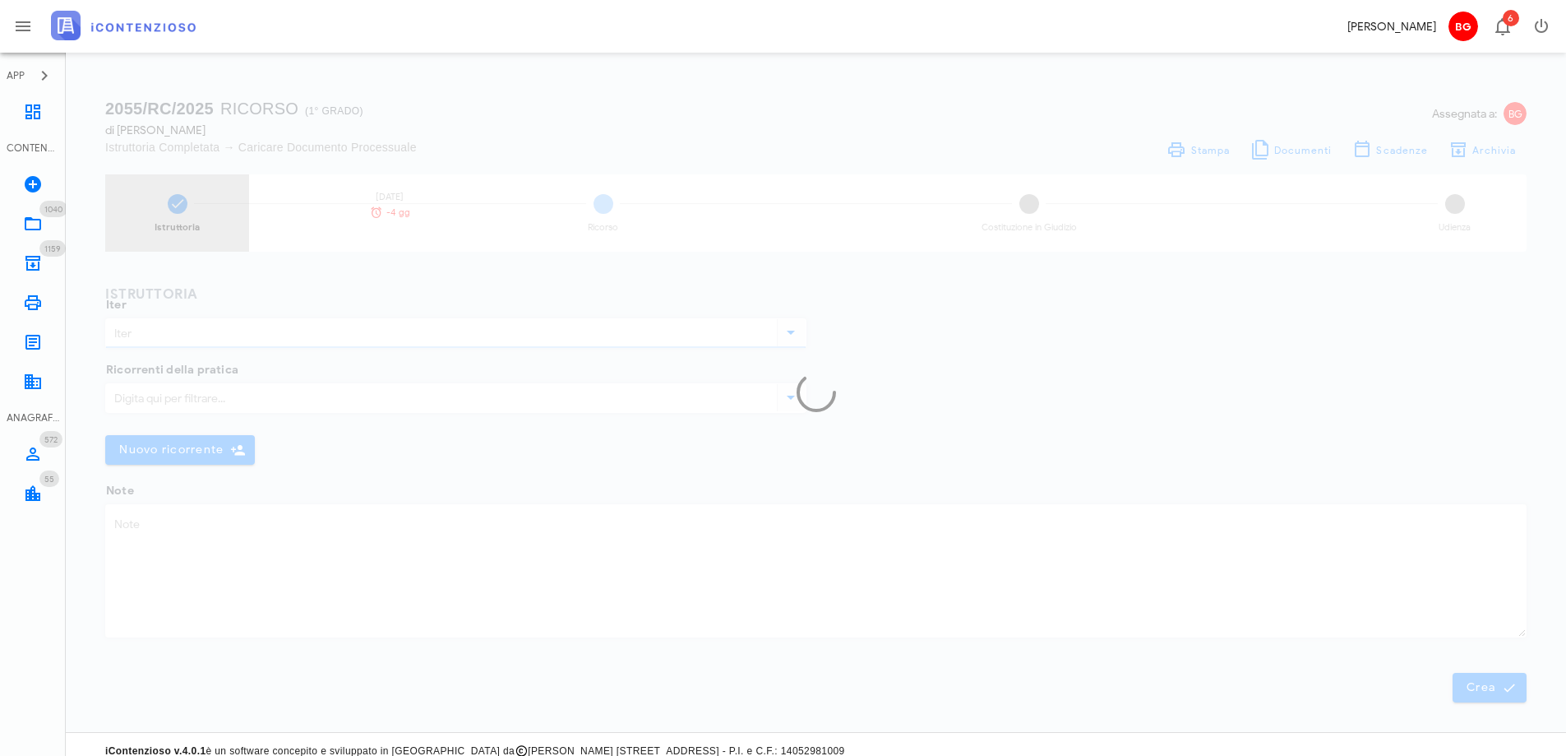
type input "Ricorso"
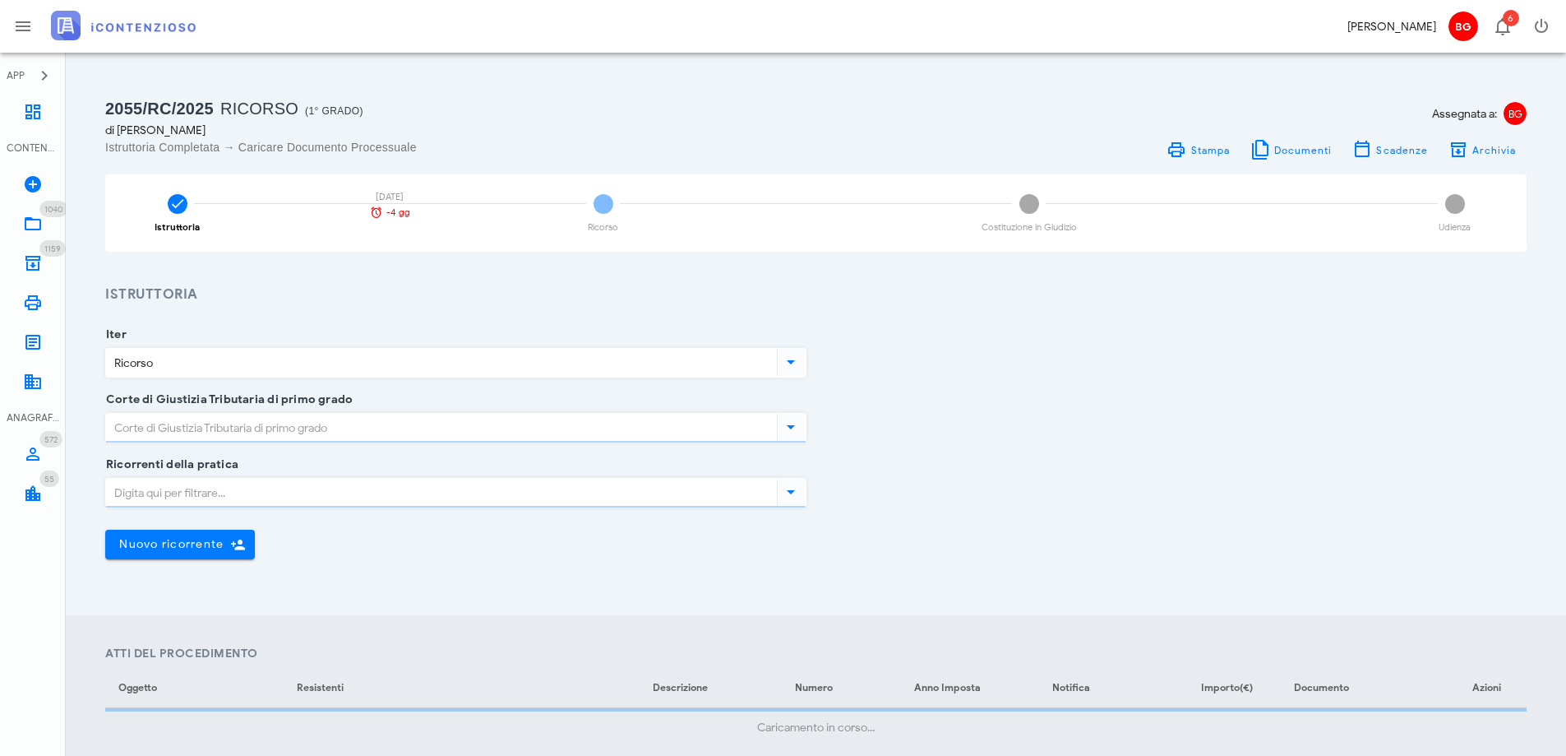
type input "Ragusa"
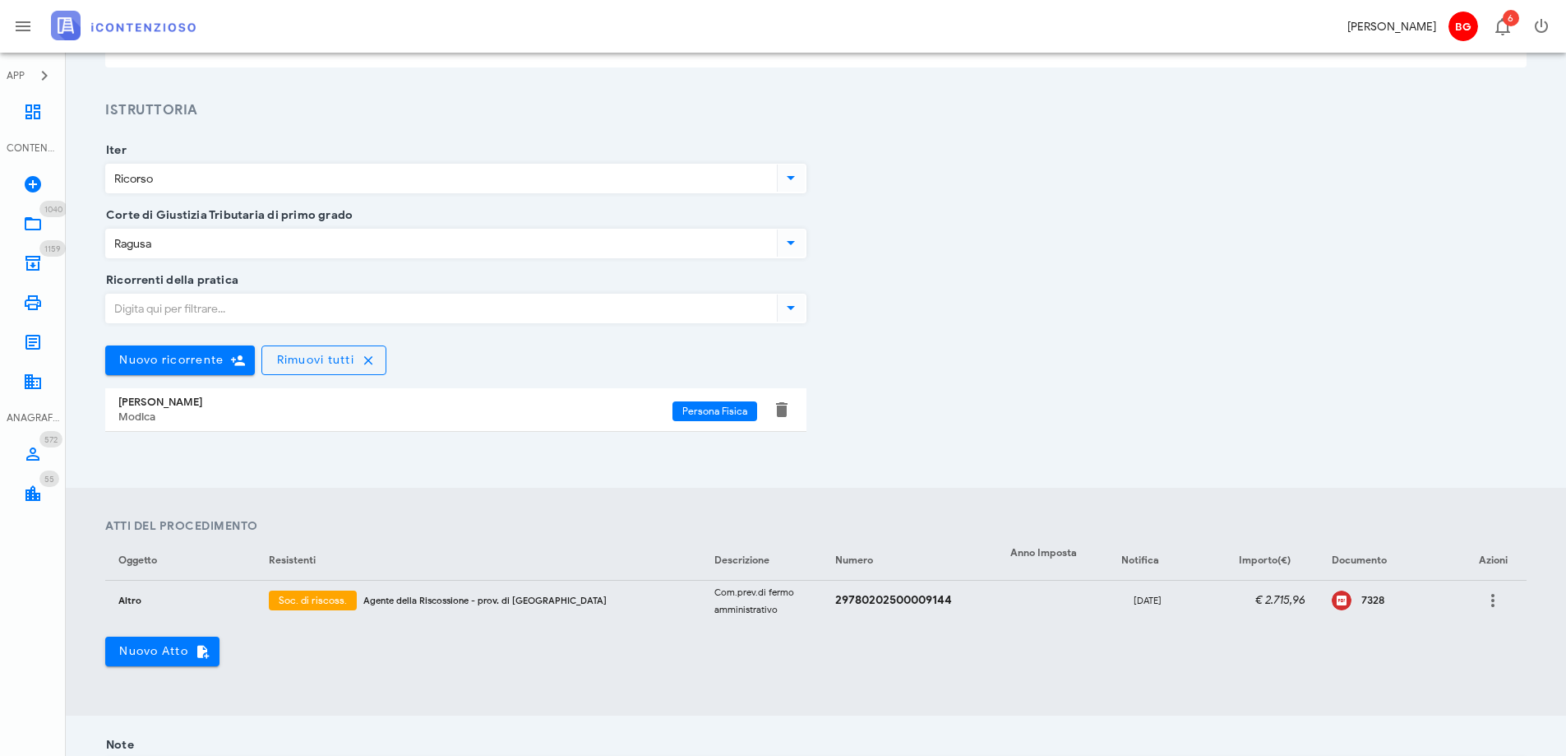
scroll to position [164, 0]
